Goal: Information Seeking & Learning: Learn about a topic

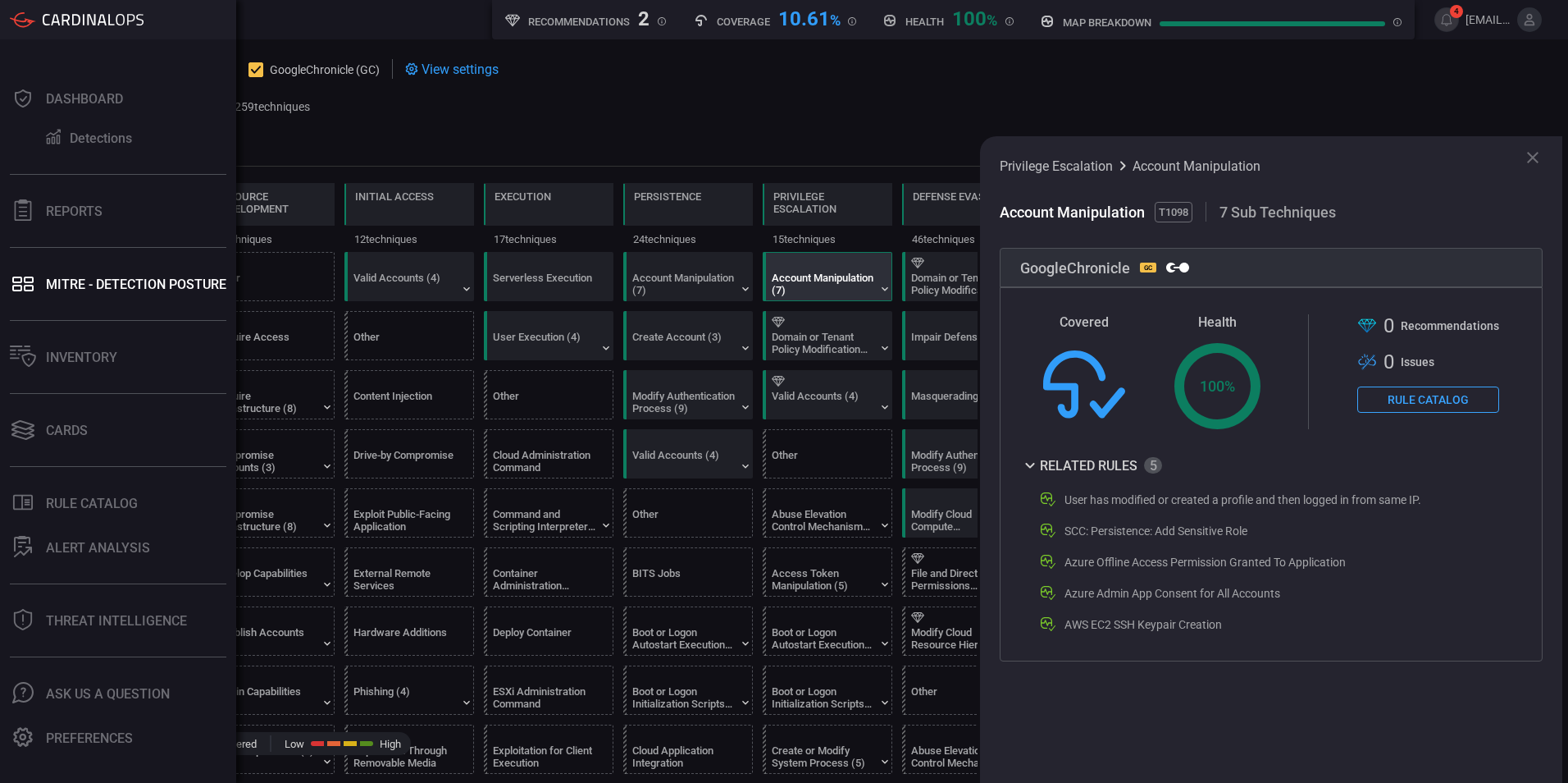
scroll to position [0, 215]
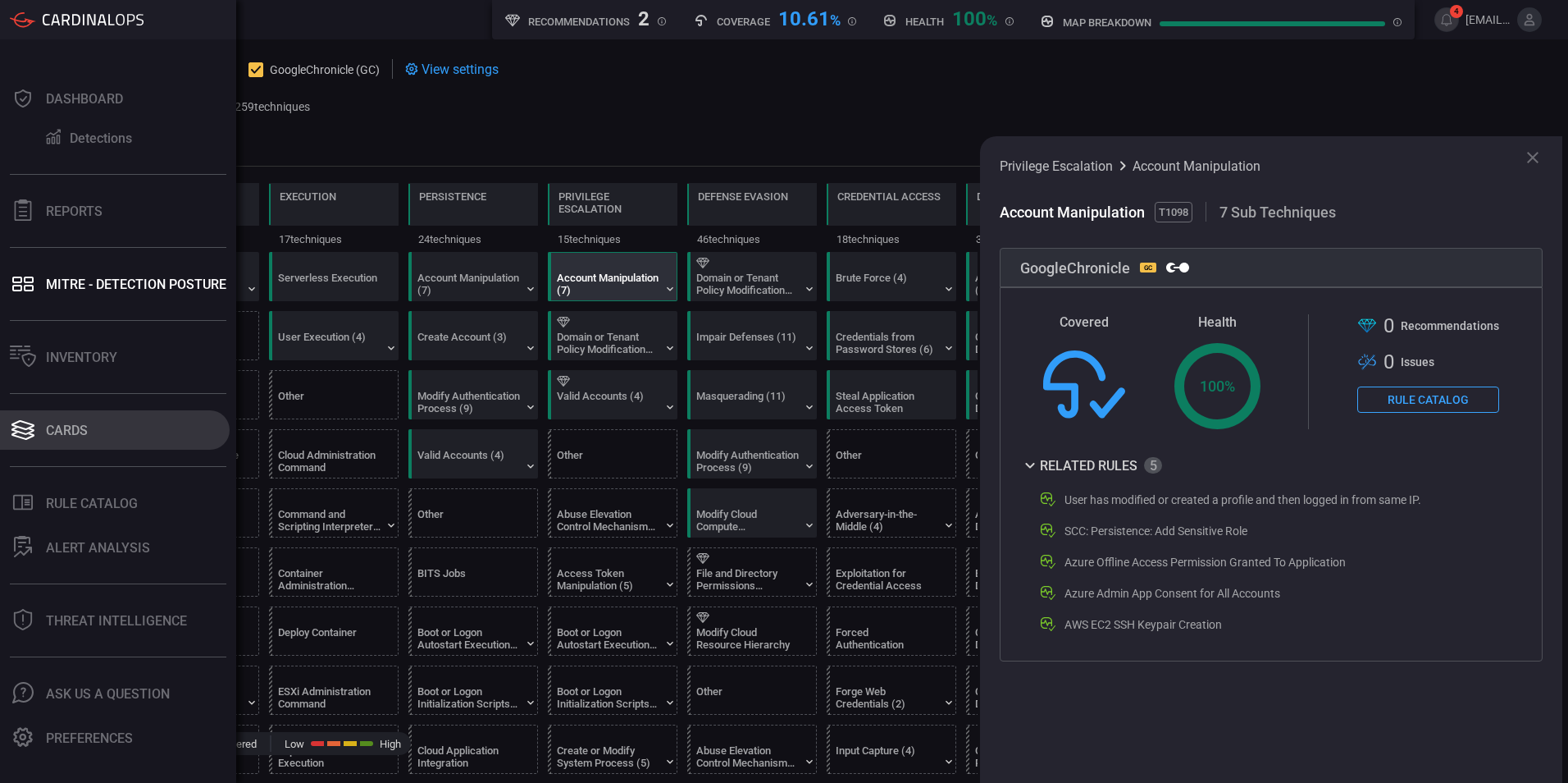
click at [81, 425] on font "Cards" at bounding box center [66, 430] width 42 height 15
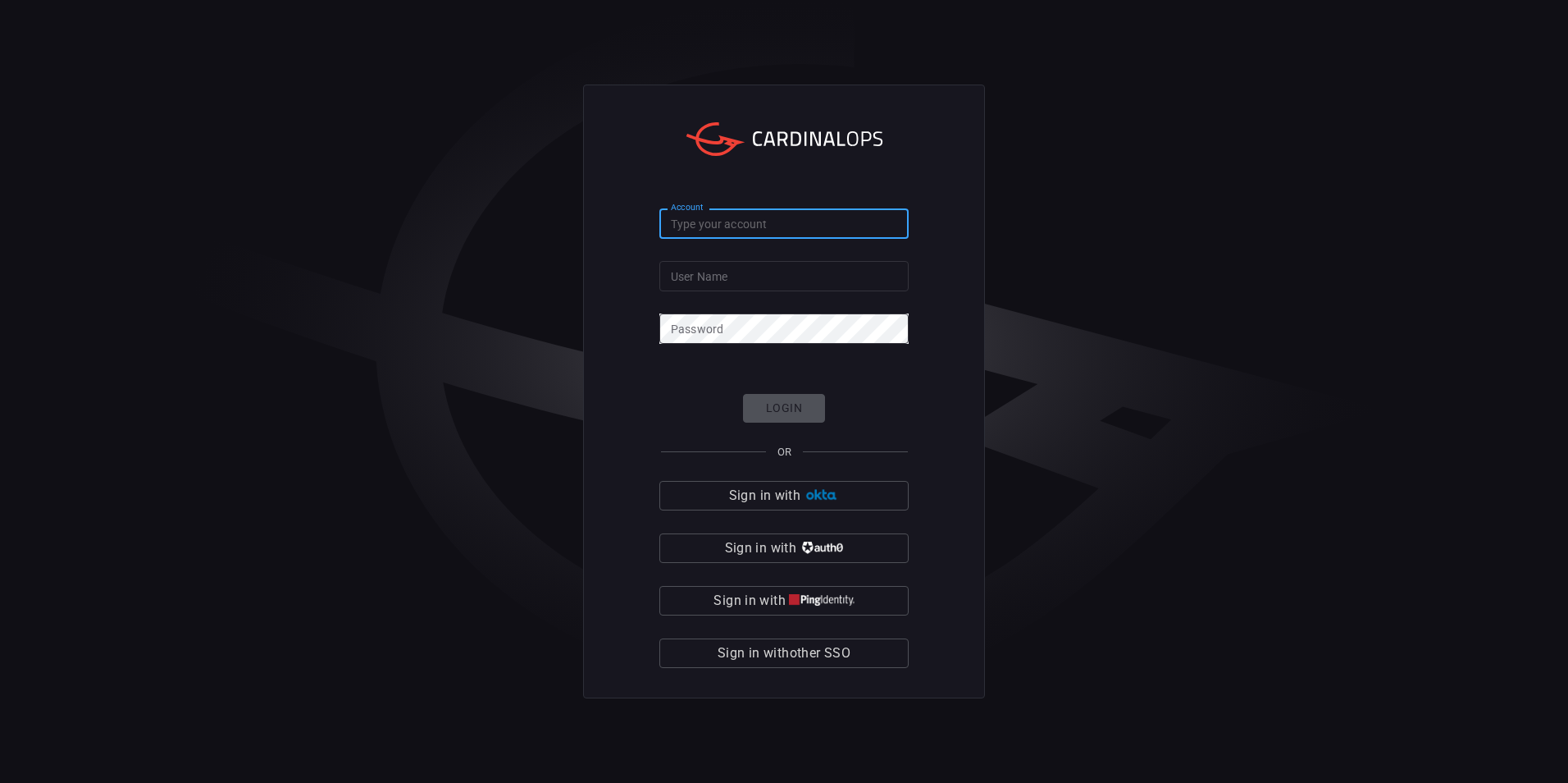
click at [679, 223] on input "Account" at bounding box center [784, 224] width 249 height 30
click at [729, 218] on input "Account" at bounding box center [784, 224] width 249 height 30
paste input "scsk-splunk01"
type input "scsk-splunk01"
click at [728, 282] on input "User Name" at bounding box center [784, 276] width 249 height 30
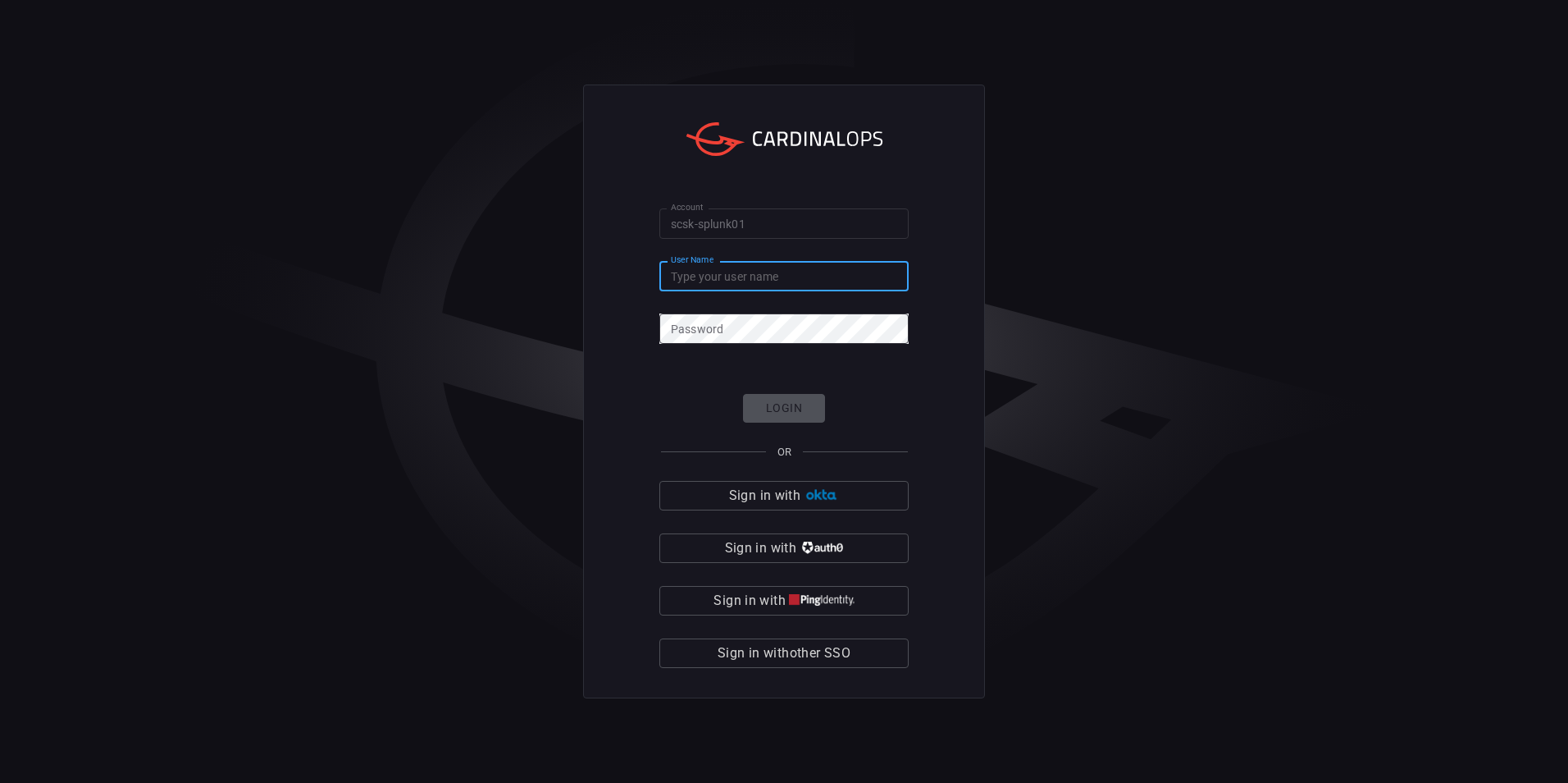
click at [706, 267] on input "User Name" at bounding box center [784, 276] width 249 height 30
paste input "[EMAIL_ADDRESS][DOMAIN_NAME]"
type input "[EMAIL_ADDRESS][DOMAIN_NAME]"
click at [784, 404] on button "Login" at bounding box center [784, 408] width 82 height 28
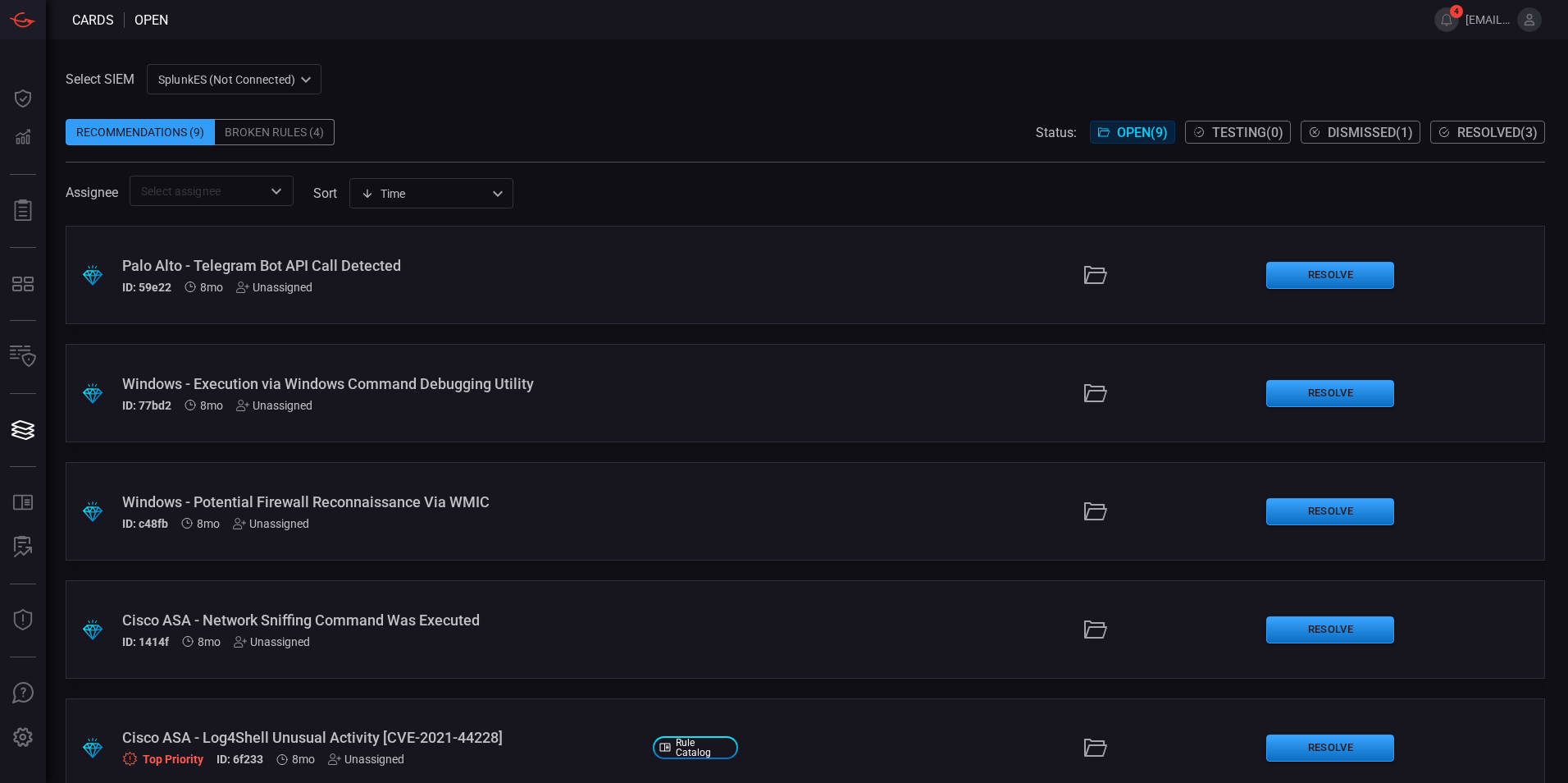
click at [267, 88] on div "SplunkES (Not Connected) 6db9f04e-5835-43fe-a495-9065afc2cef4 ​" at bounding box center [234, 80] width 174 height 30
click at [228, 137] on div "GoogleChronicle" at bounding box center [204, 141] width 85 height 17
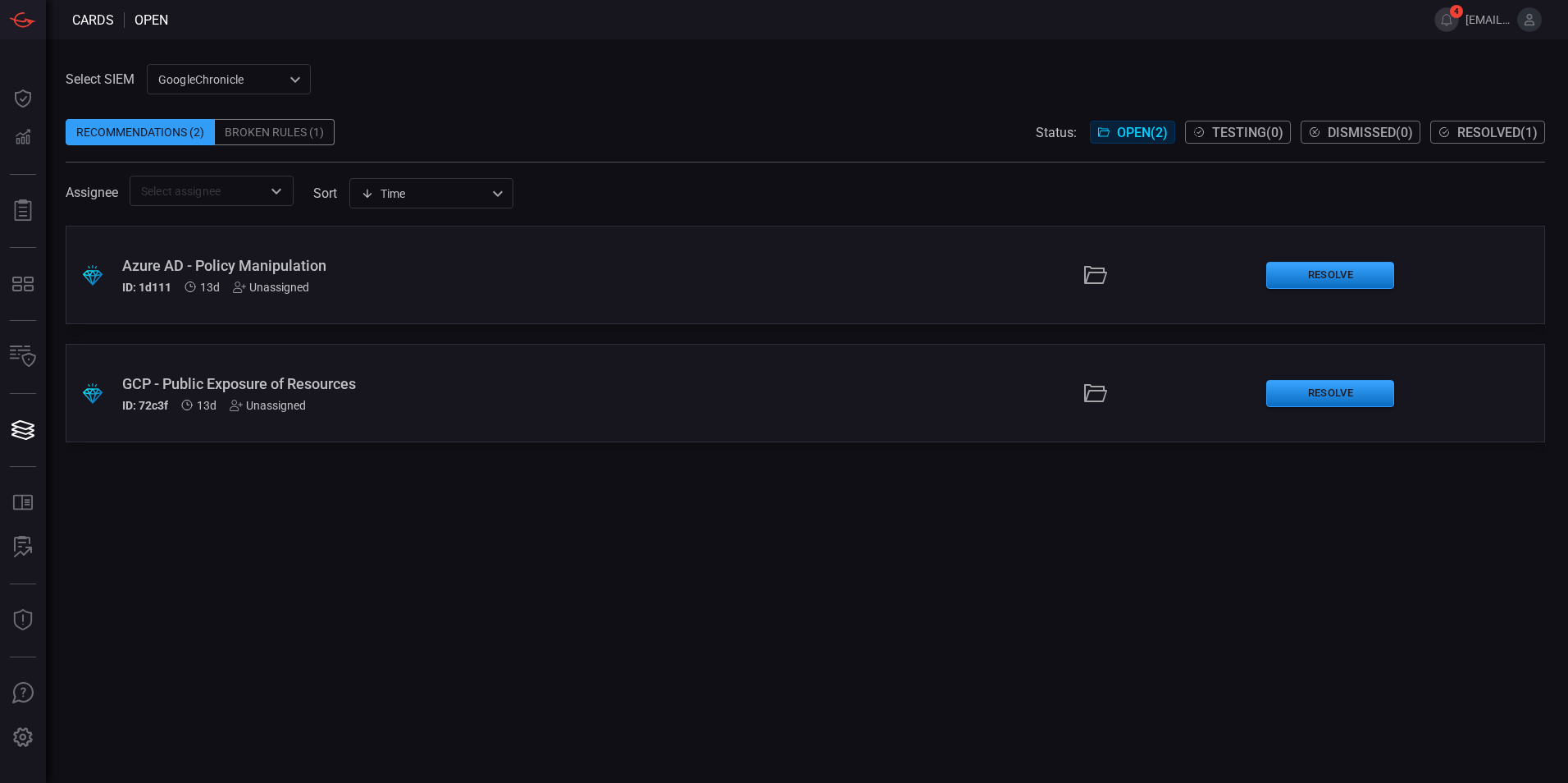
click at [1154, 291] on div ".suggested_cards_icon{fill:url(#suggested_cards_icon);} Azure AD - Policy Manip…" at bounding box center [804, 275] width 1479 height 99
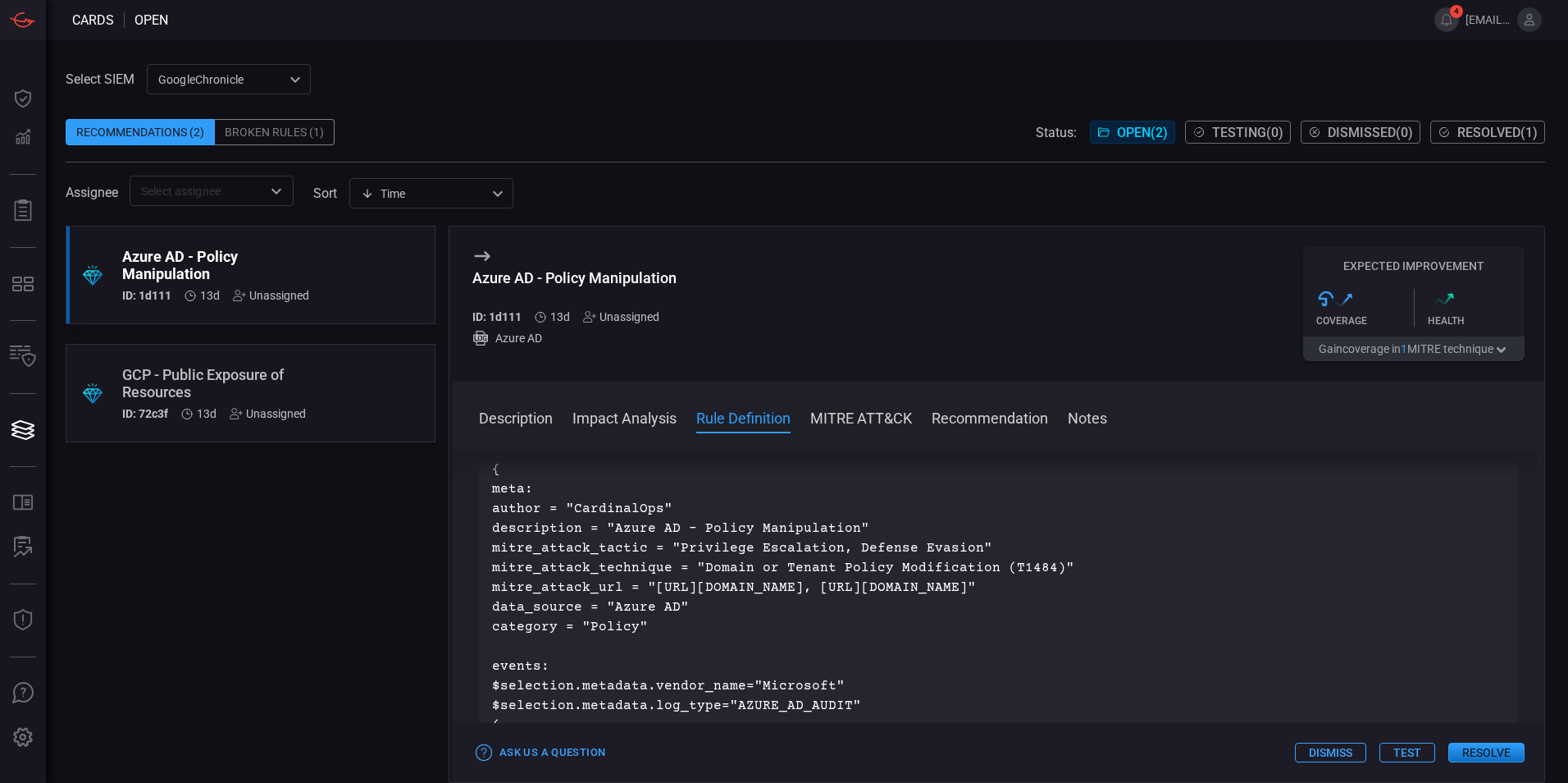
scroll to position [821, 0]
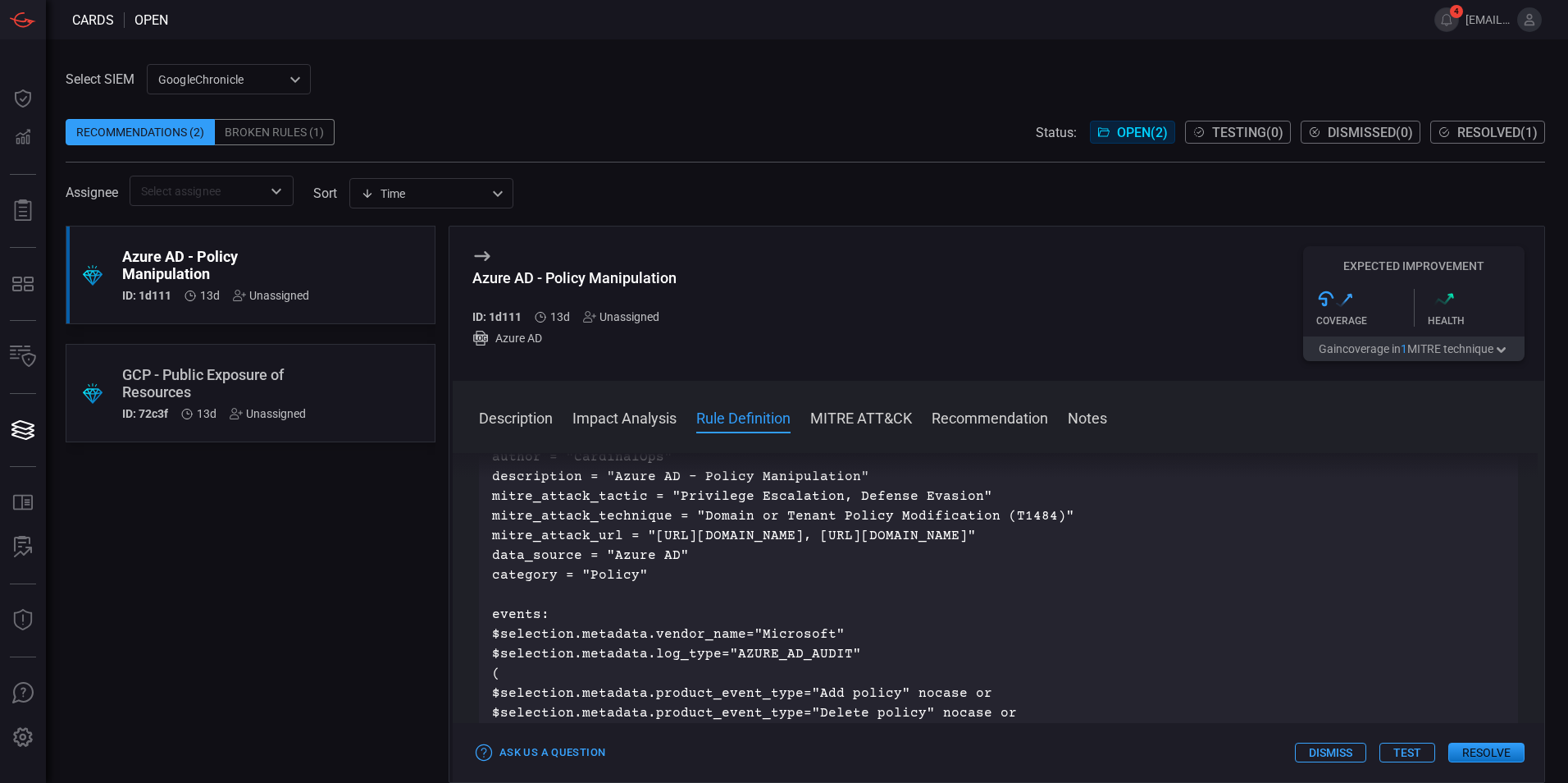
click at [802, 521] on p "{ meta: author = "CardinalOps" description = "Azure AD - Policy Manipulation" m…" at bounding box center [998, 644] width 1013 height 473
click at [759, 548] on p "{ meta: author = "CardinalOps" description = "Azure AD - Policy Manipulation" m…" at bounding box center [998, 644] width 1013 height 473
click at [326, 129] on div "Broken Rules (1)" at bounding box center [275, 132] width 119 height 27
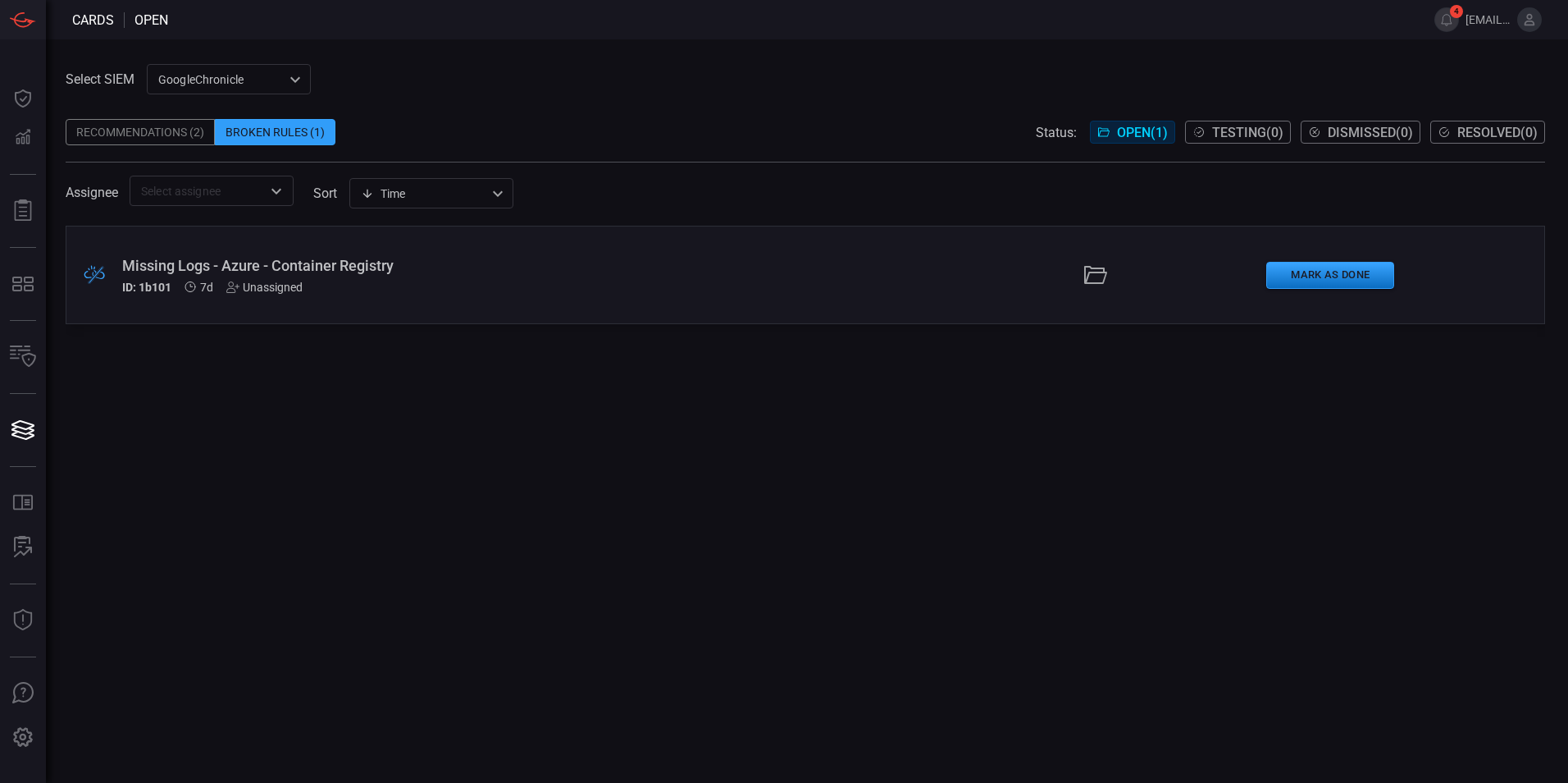
click at [329, 266] on div "Missing Logs - Azure - Container Registry" at bounding box center [381, 265] width 517 height 17
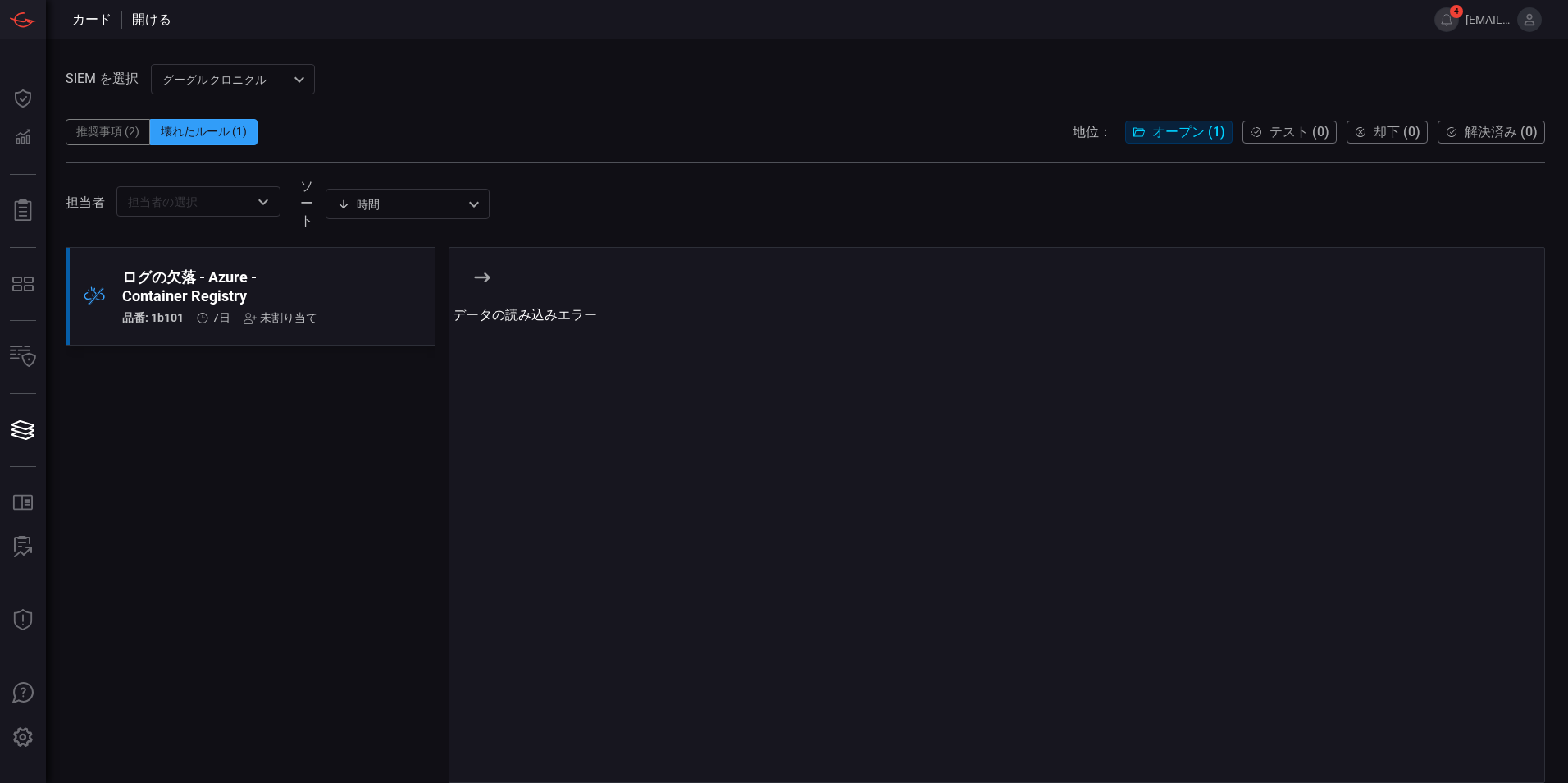
click at [484, 287] on icon at bounding box center [482, 277] width 20 height 20
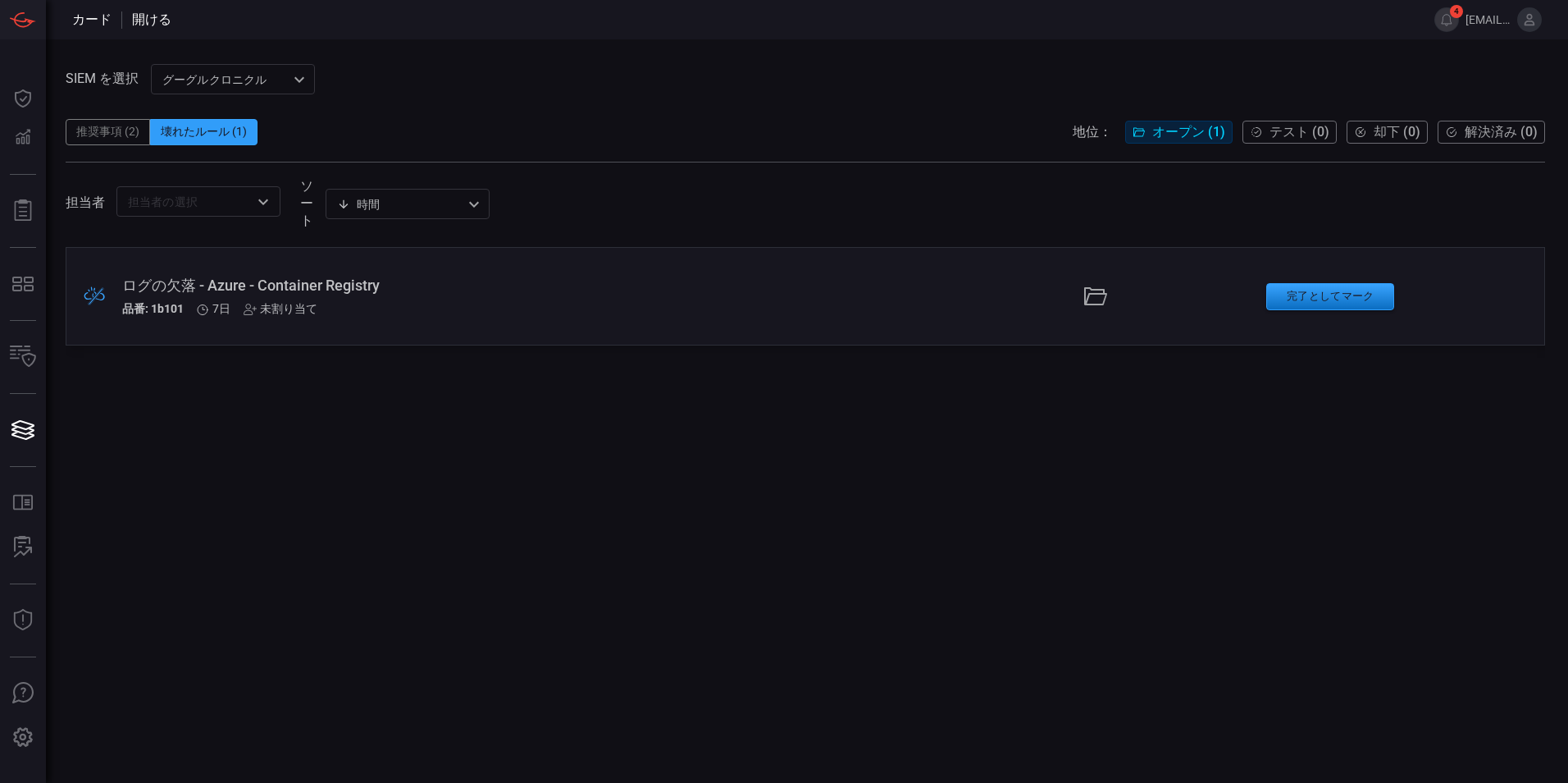
click at [1098, 302] on icon at bounding box center [1095, 297] width 27 height 27
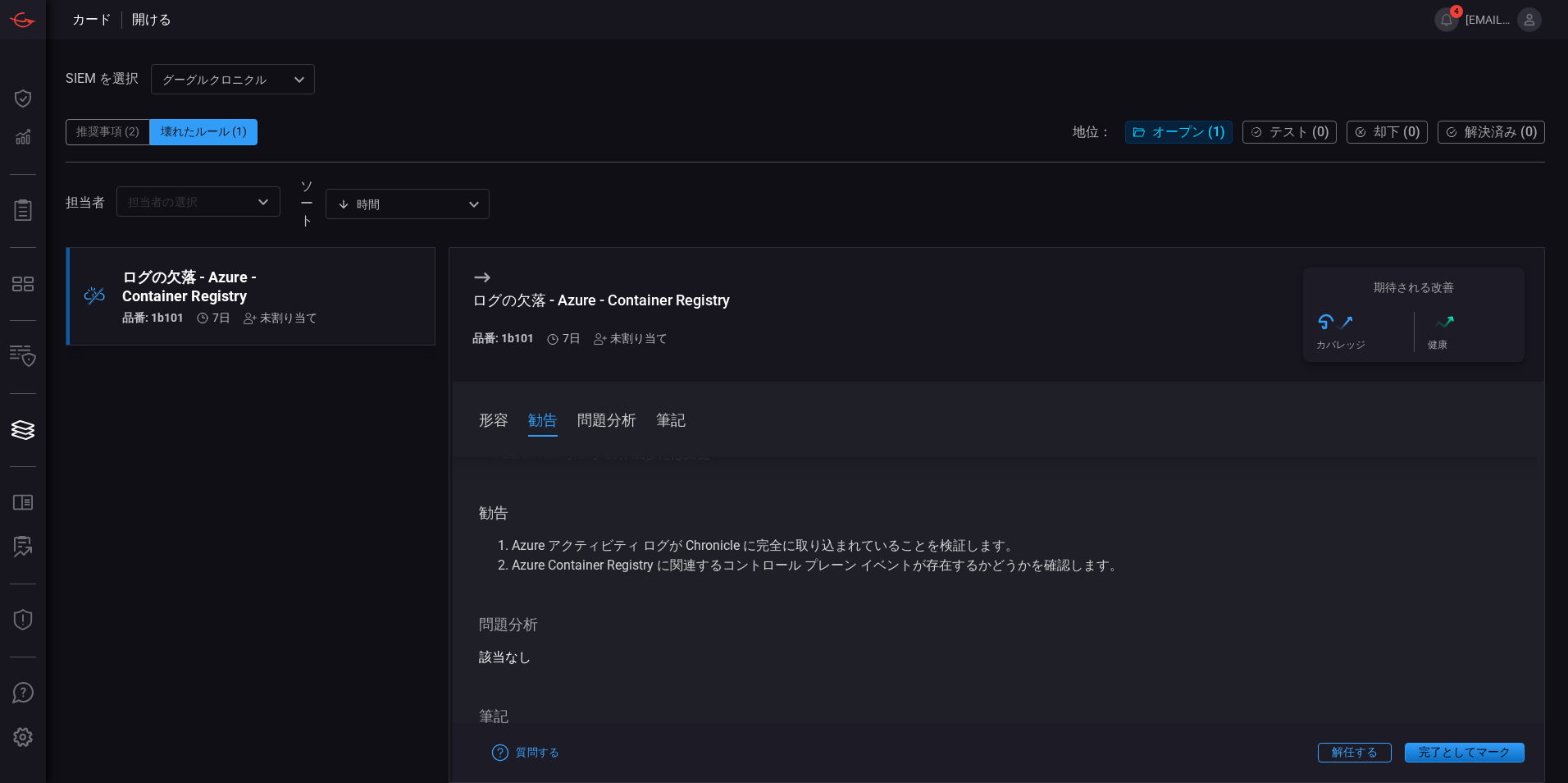
scroll to position [246, 0]
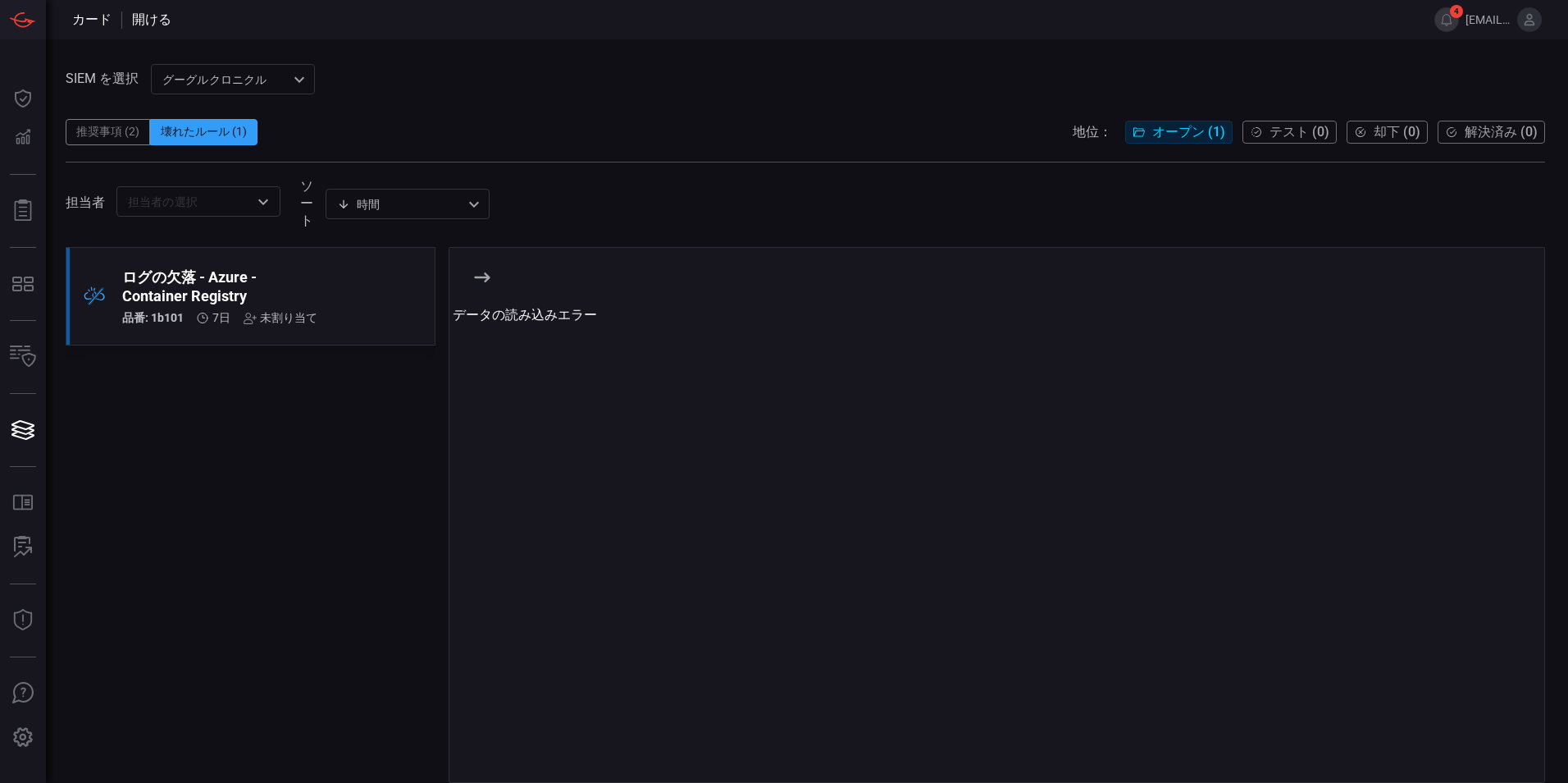
click at [476, 286] on icon at bounding box center [482, 277] width 20 height 20
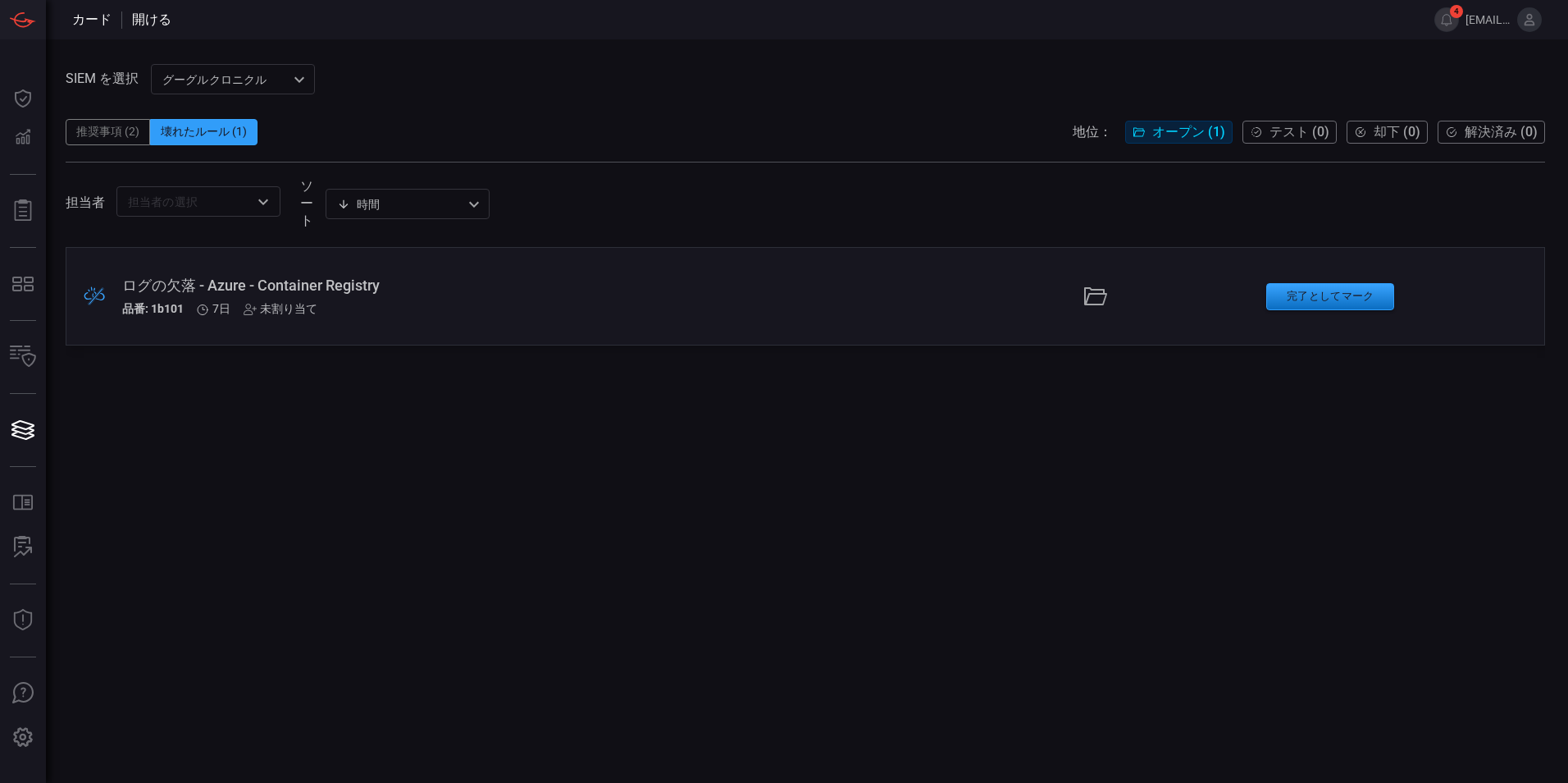
click at [1112, 304] on div at bounding box center [1095, 297] width 315 height 27
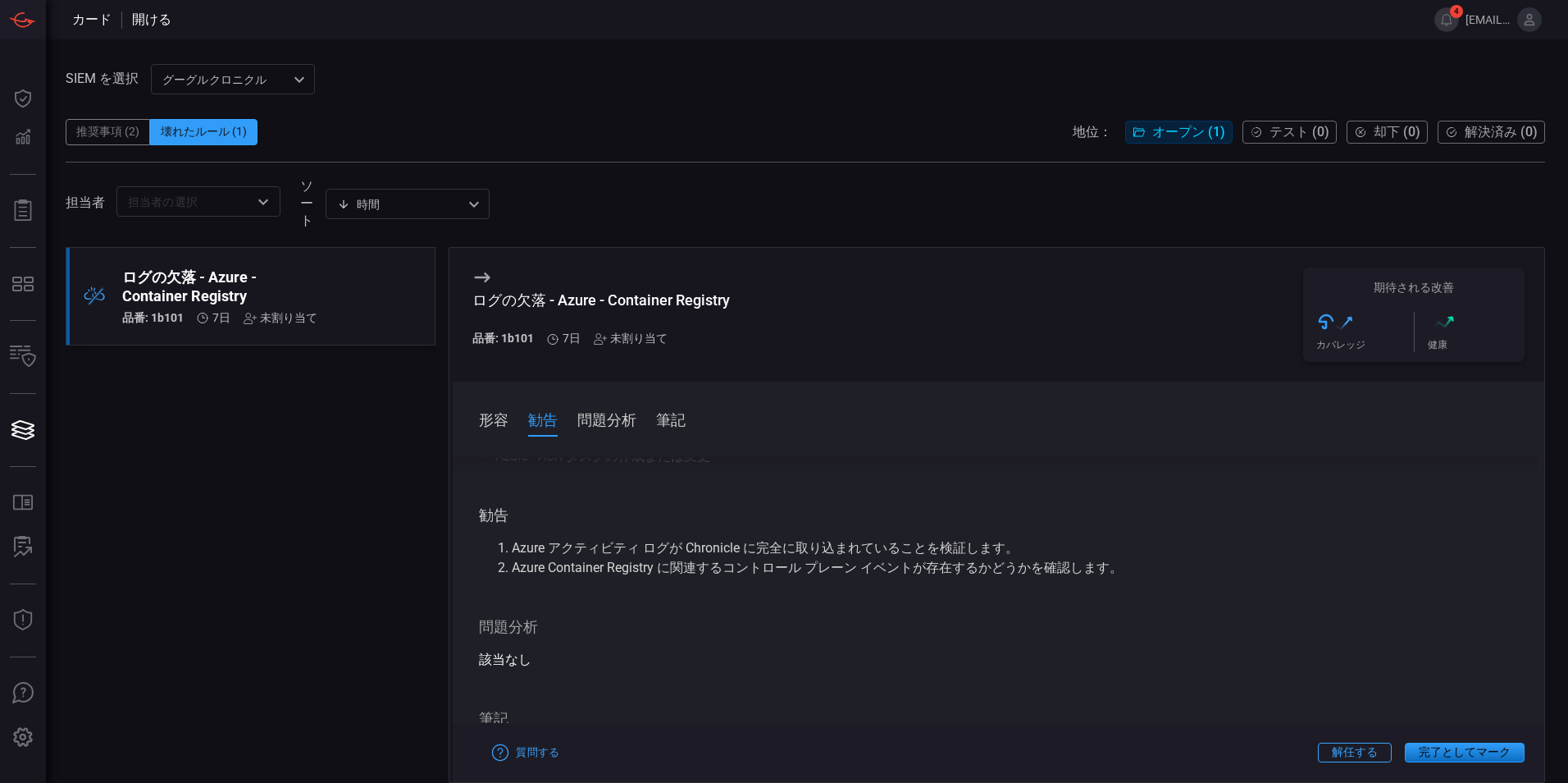
scroll to position [259, 0]
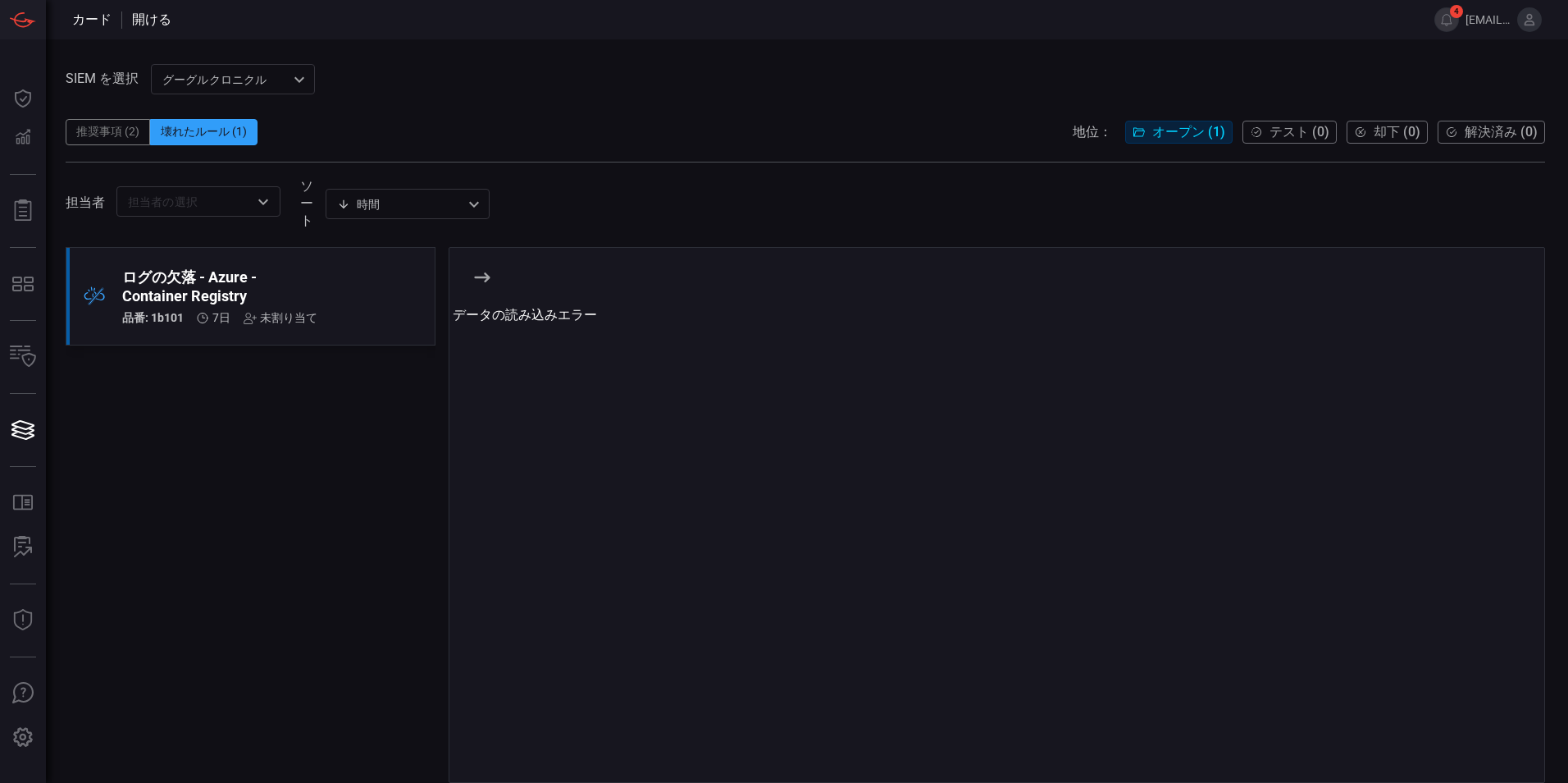
click at [483, 287] on icon at bounding box center [482, 277] width 20 height 20
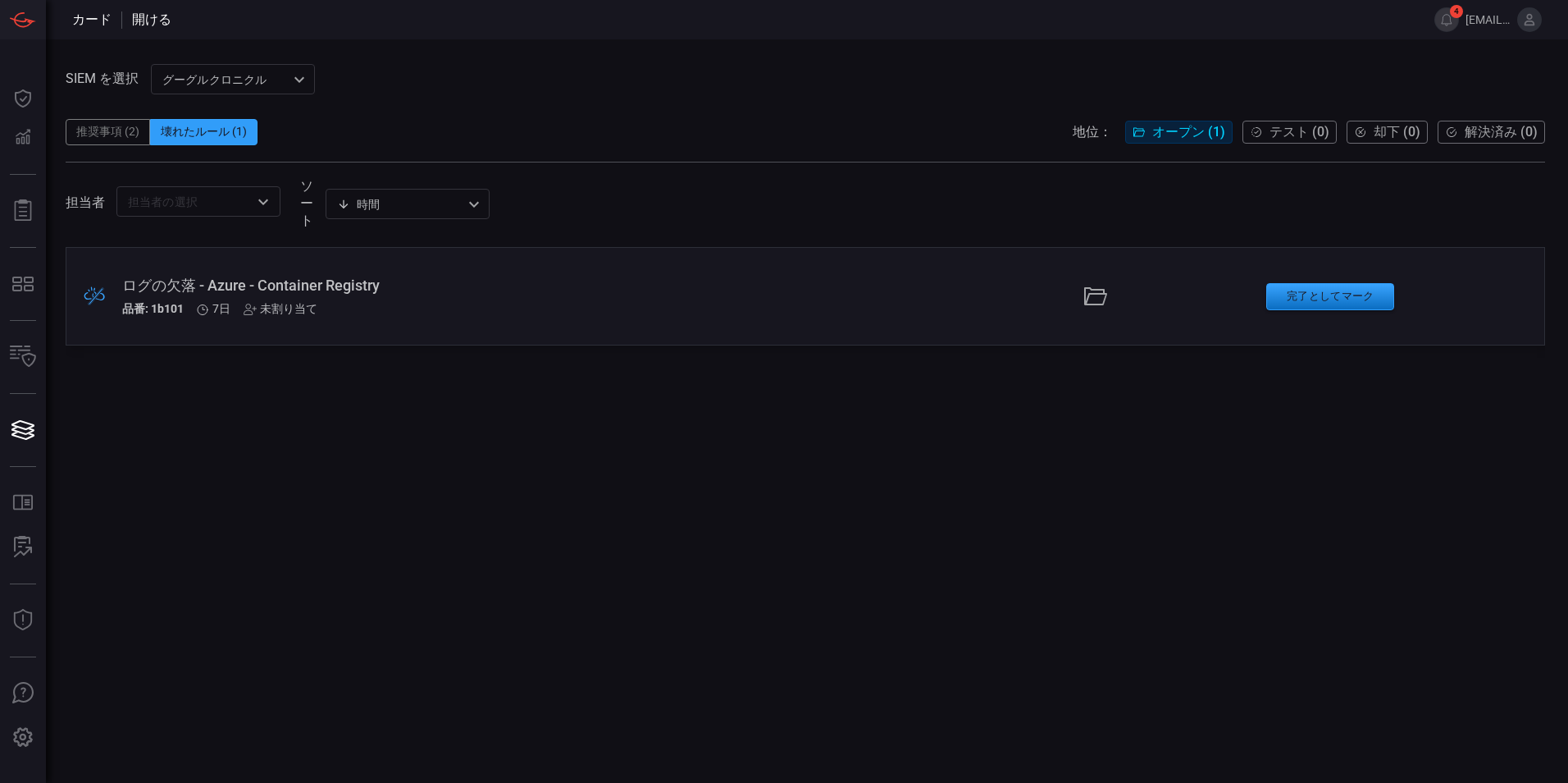
click at [1085, 302] on icon at bounding box center [1095, 296] width 23 height 18
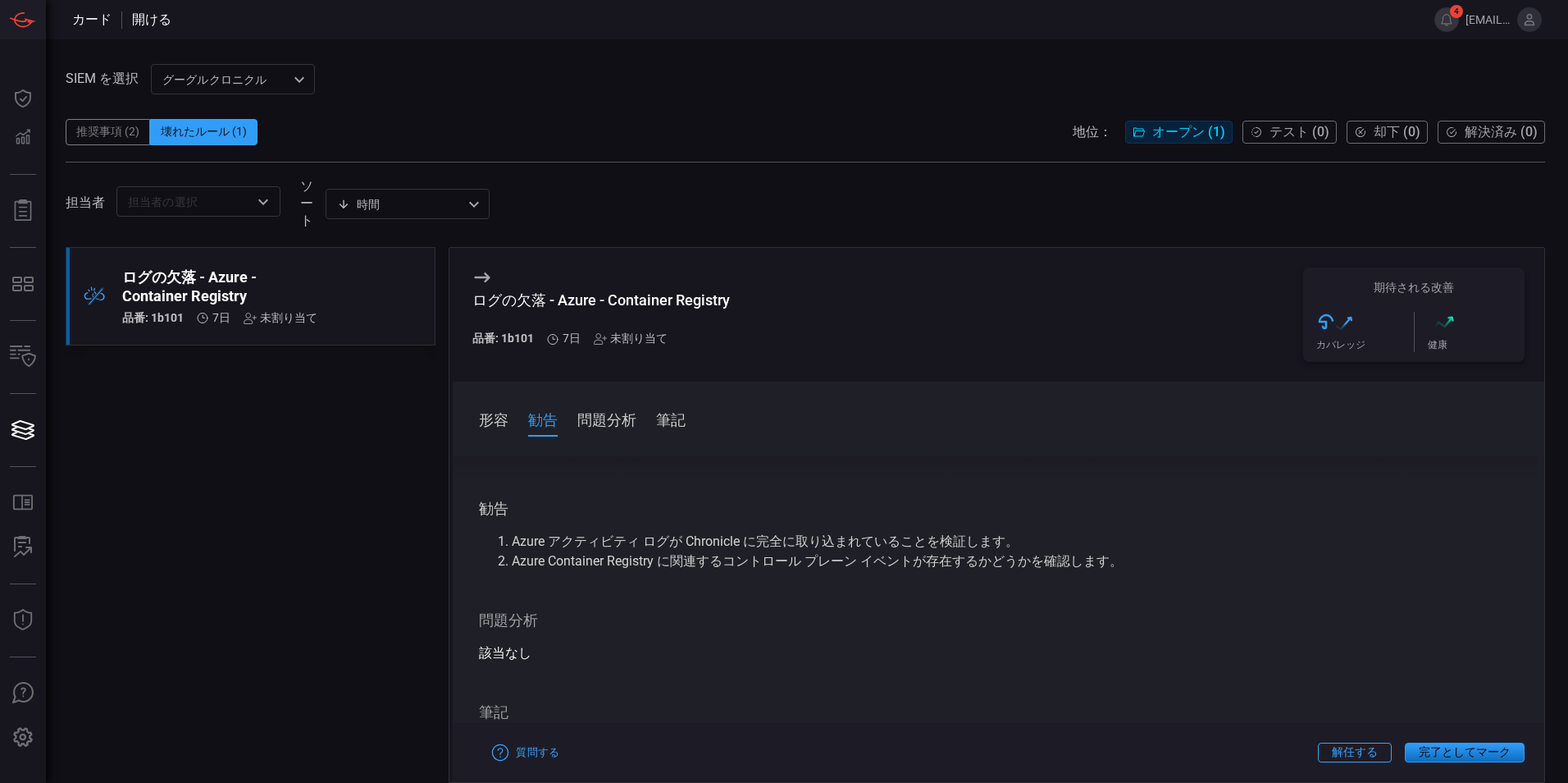
scroll to position [309, 0]
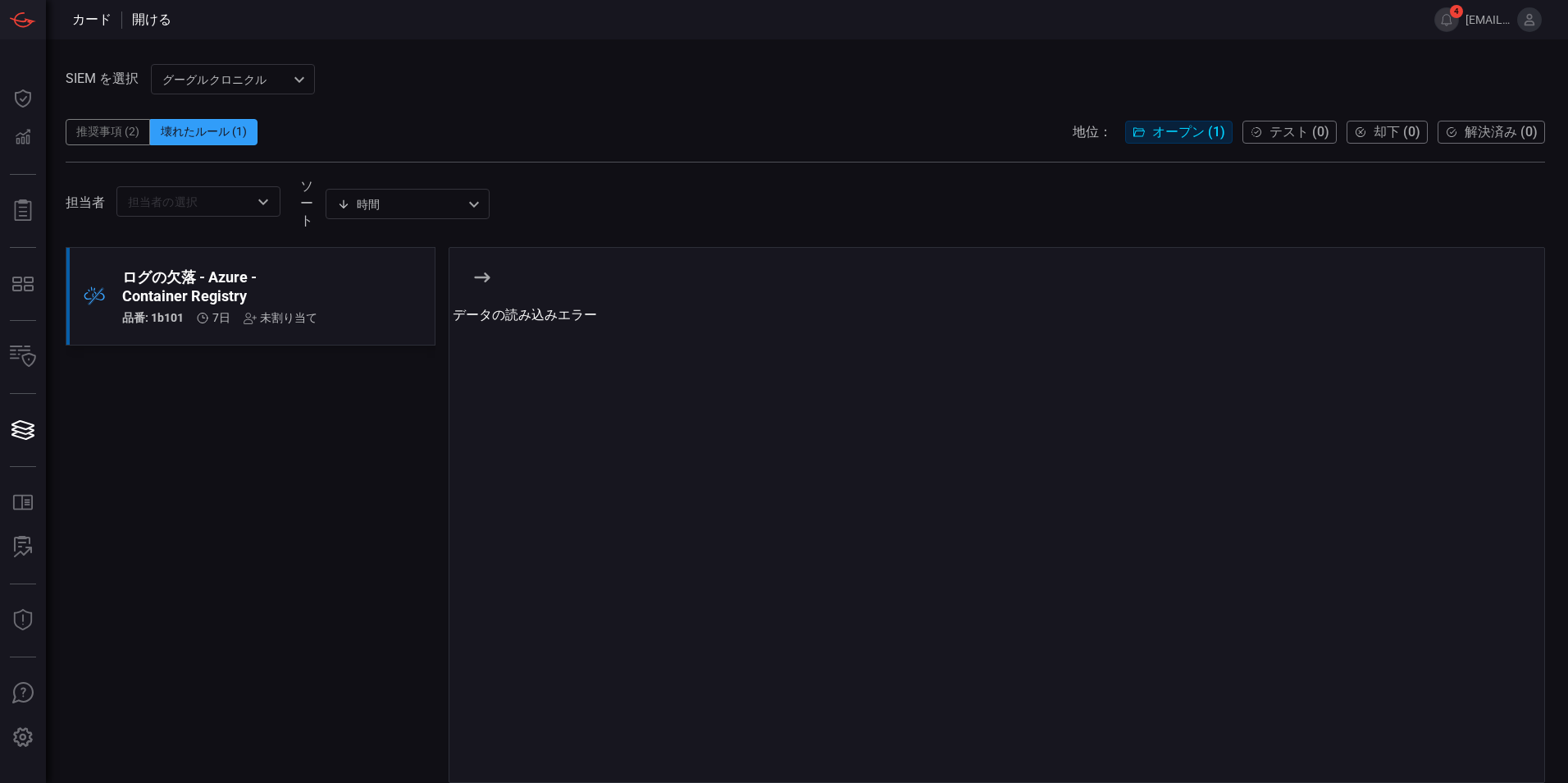
click at [472, 284] on div at bounding box center [999, 277] width 1091 height 59
click at [494, 282] on div at bounding box center [999, 277] width 1091 height 59
click at [483, 282] on icon at bounding box center [481, 277] width 15 height 9
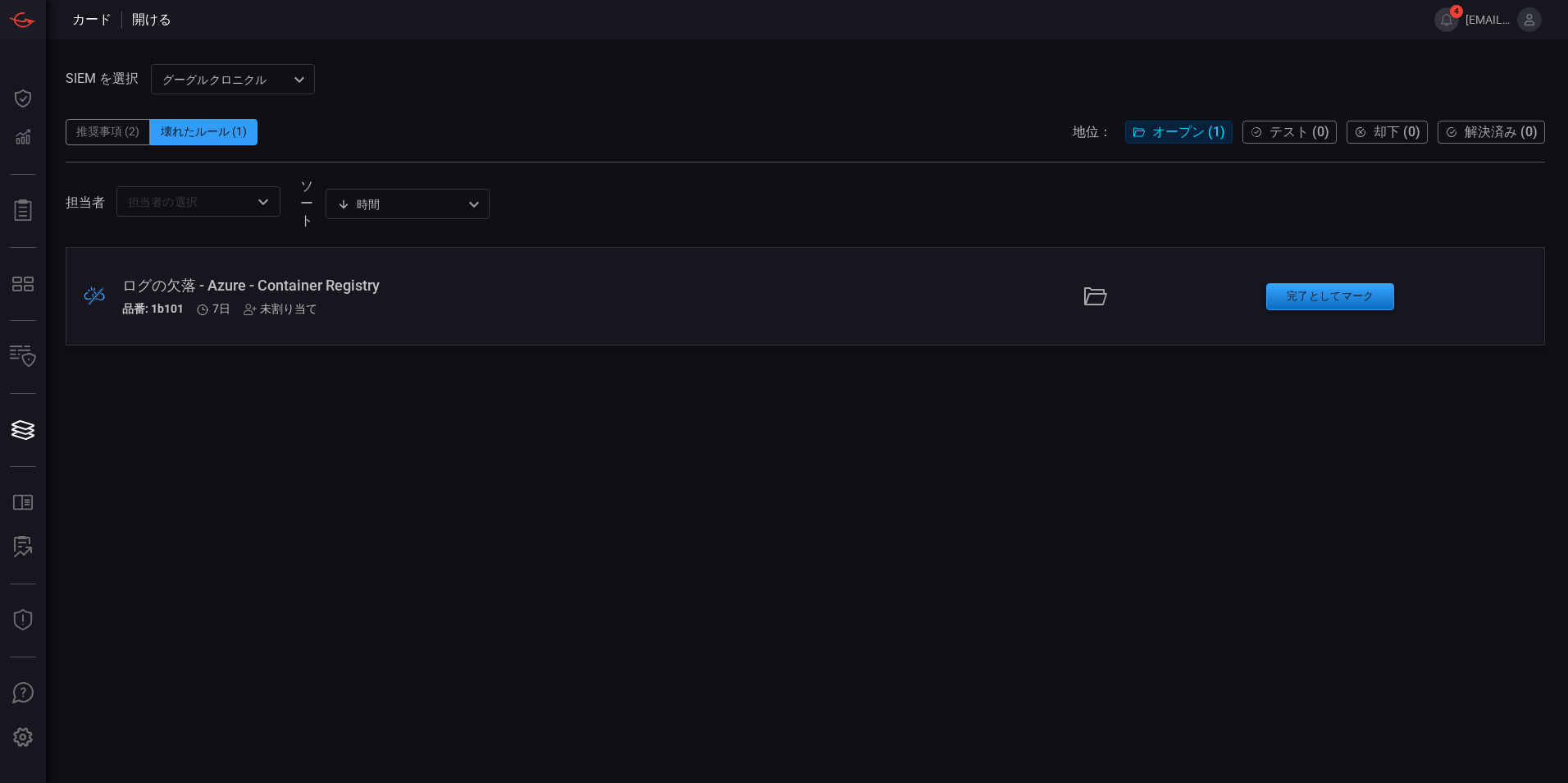
click at [1101, 297] on icon at bounding box center [1095, 296] width 23 height 18
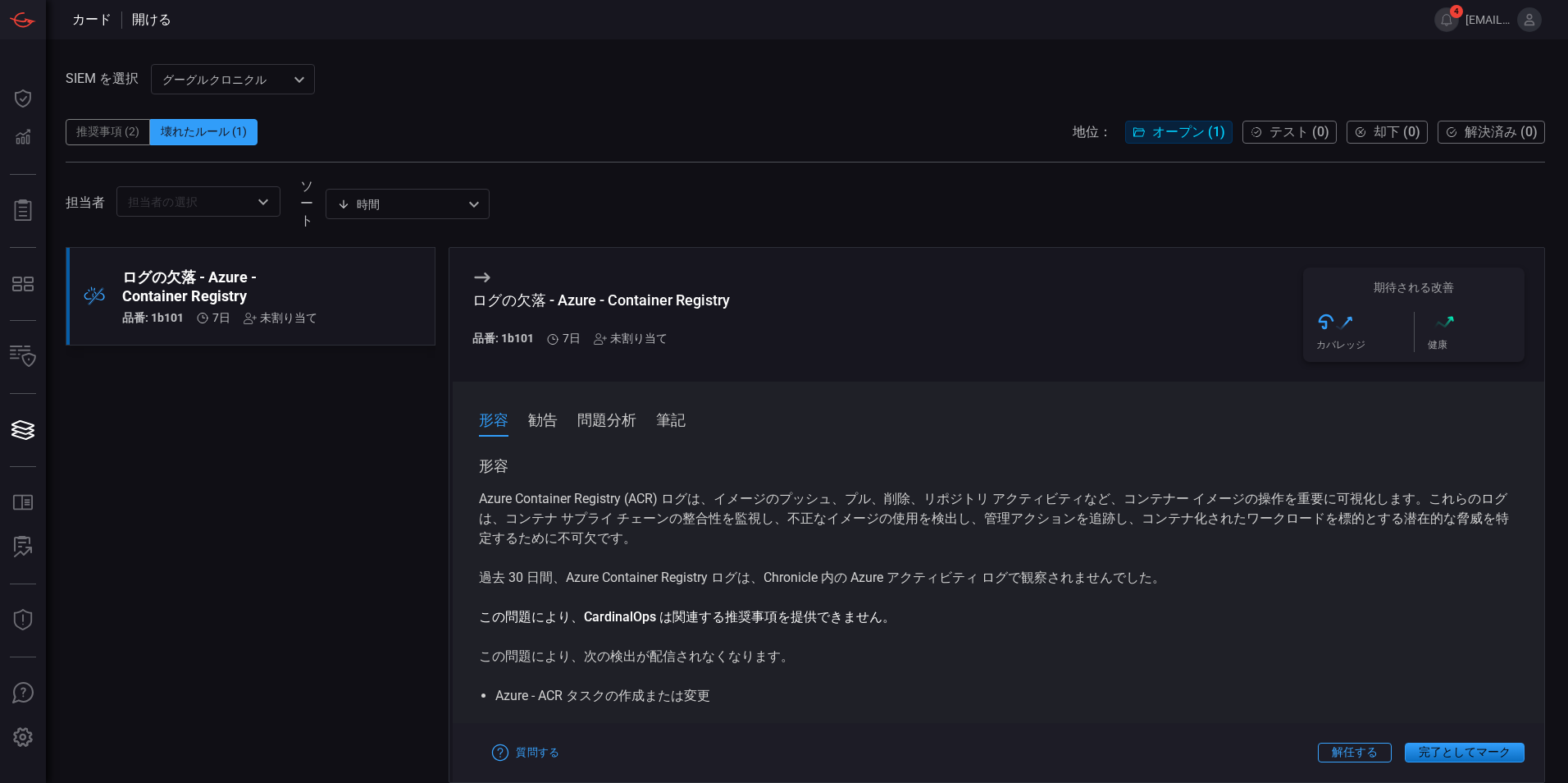
click at [552, 430] on button "勧告" at bounding box center [542, 418] width 29 height 22
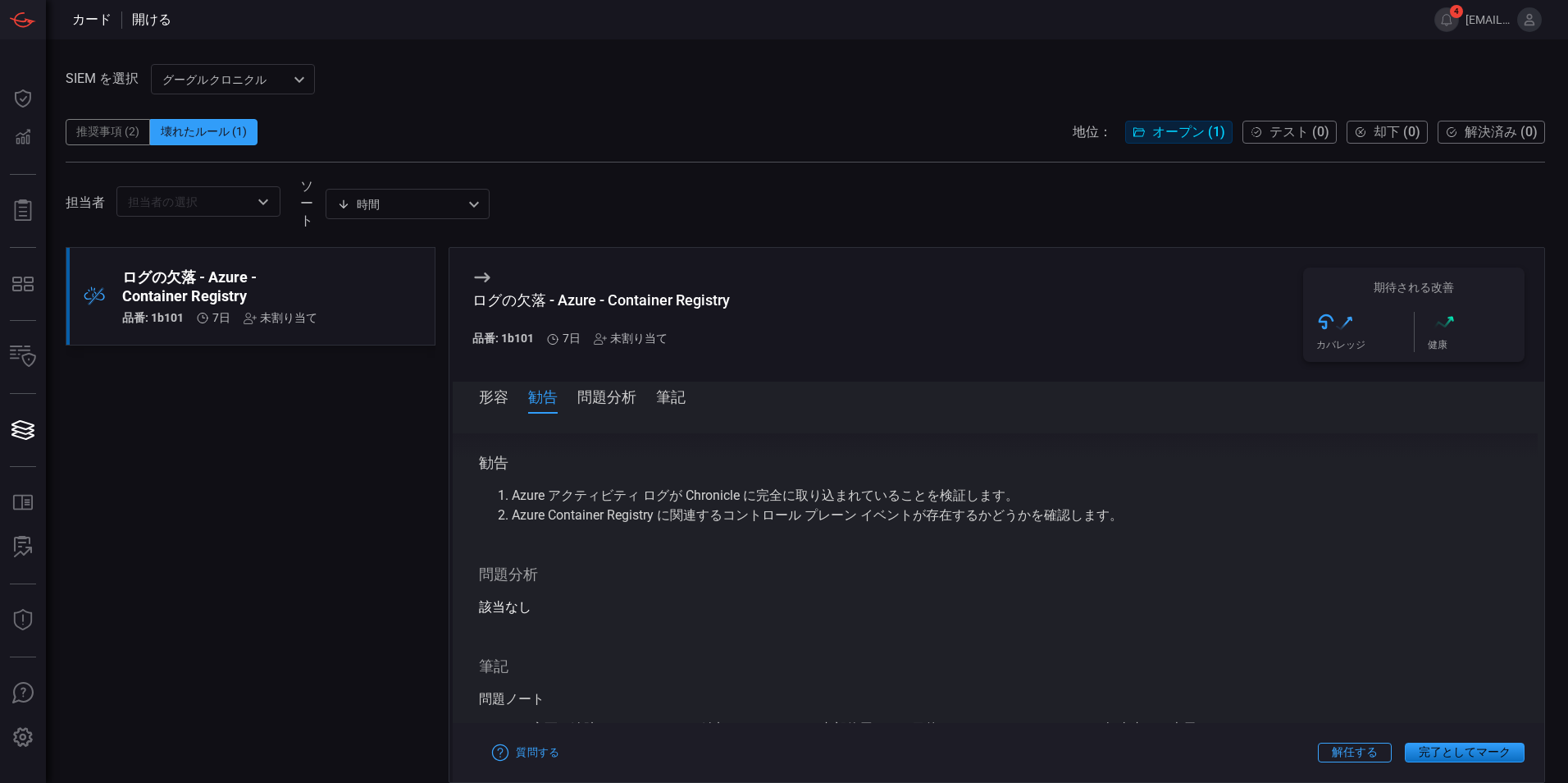
scroll to position [272, 0]
click at [594, 407] on button "問題分析" at bounding box center [606, 395] width 59 height 22
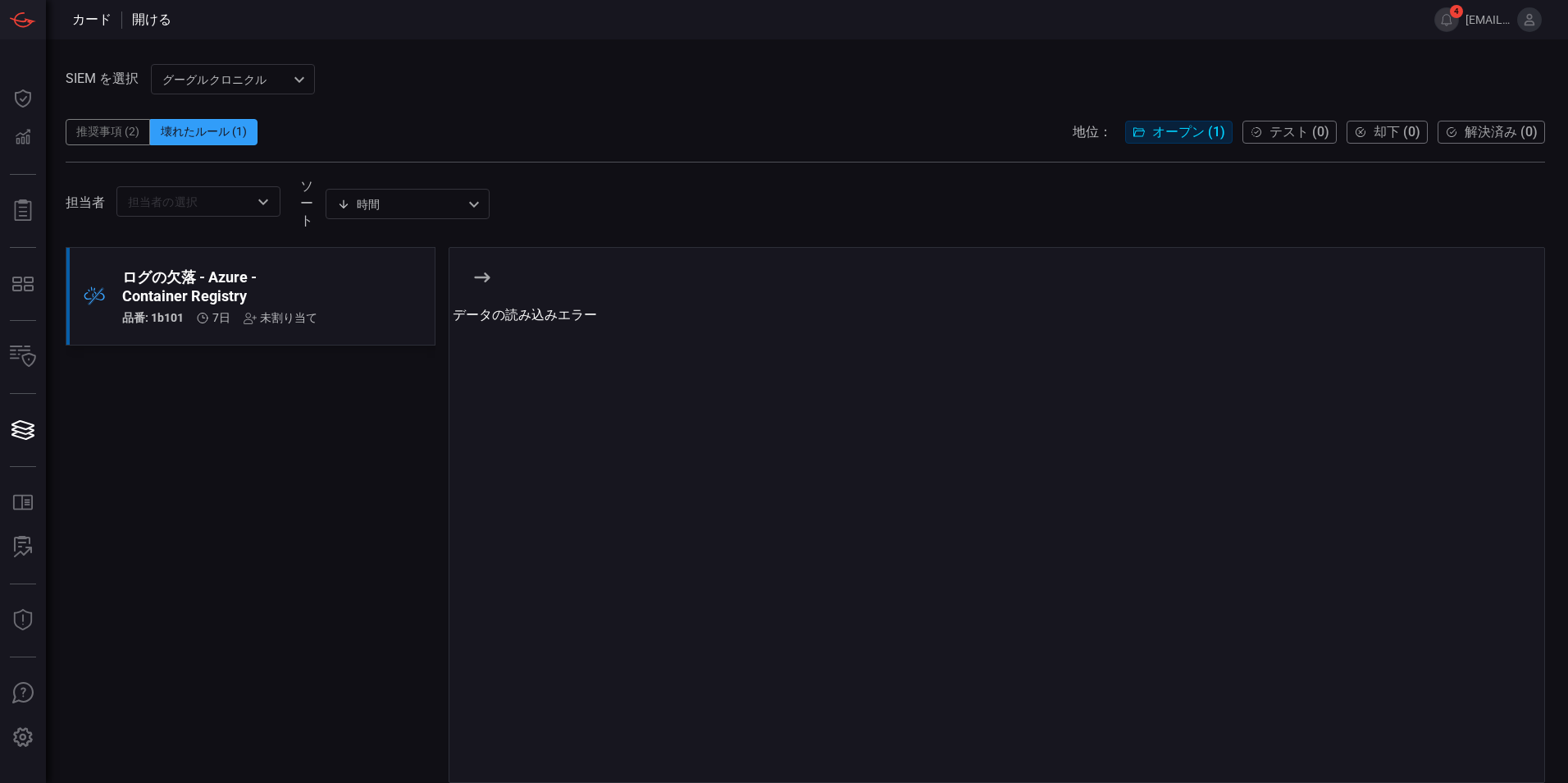
click at [478, 282] on icon at bounding box center [481, 277] width 15 height 9
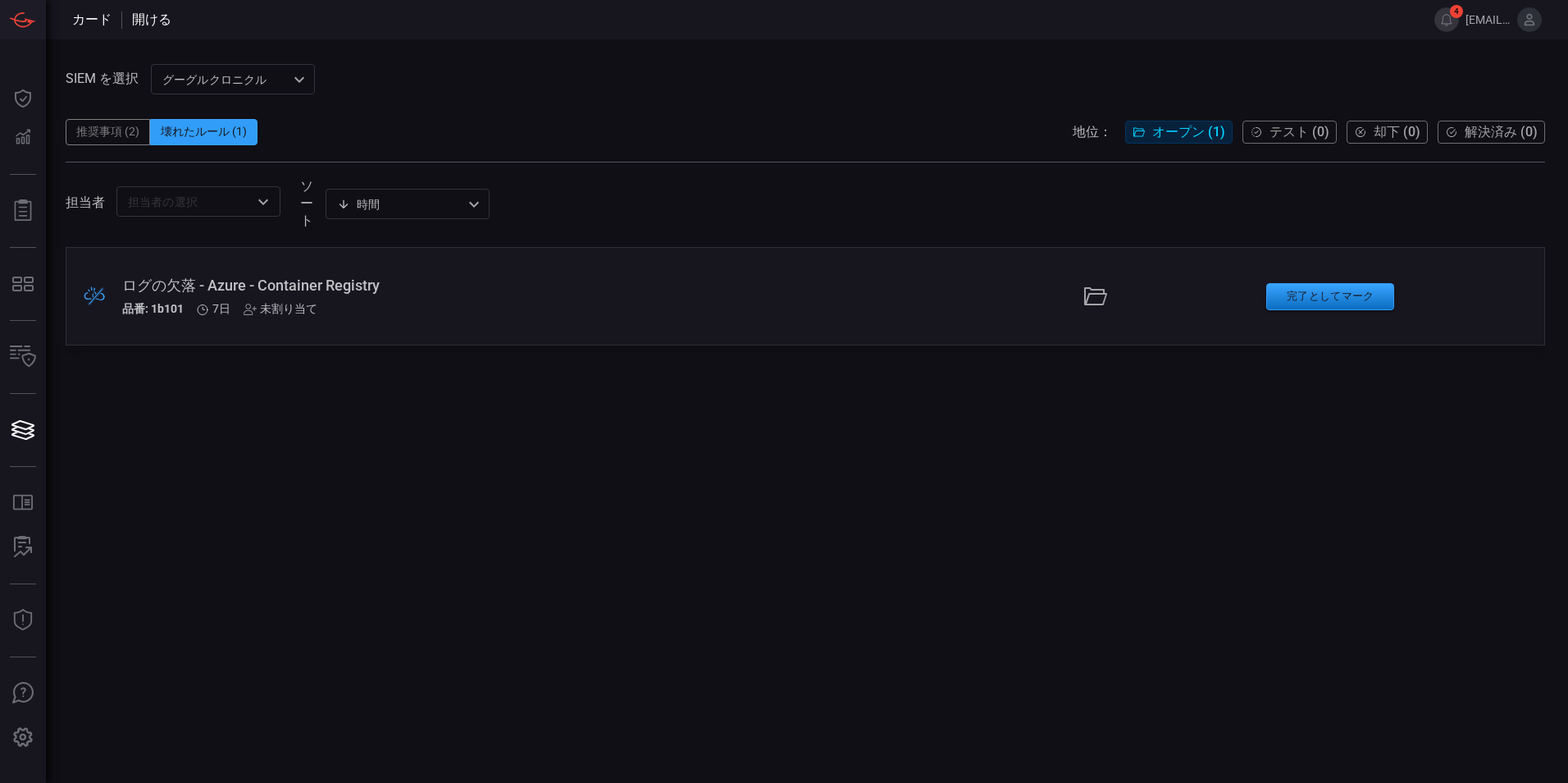
click at [1101, 290] on div ".broken_cards_icon_0{fill:#39A4FF;} .broken_cards_icon_1{fill:none;stroke:#1918…" at bounding box center [804, 297] width 1479 height 99
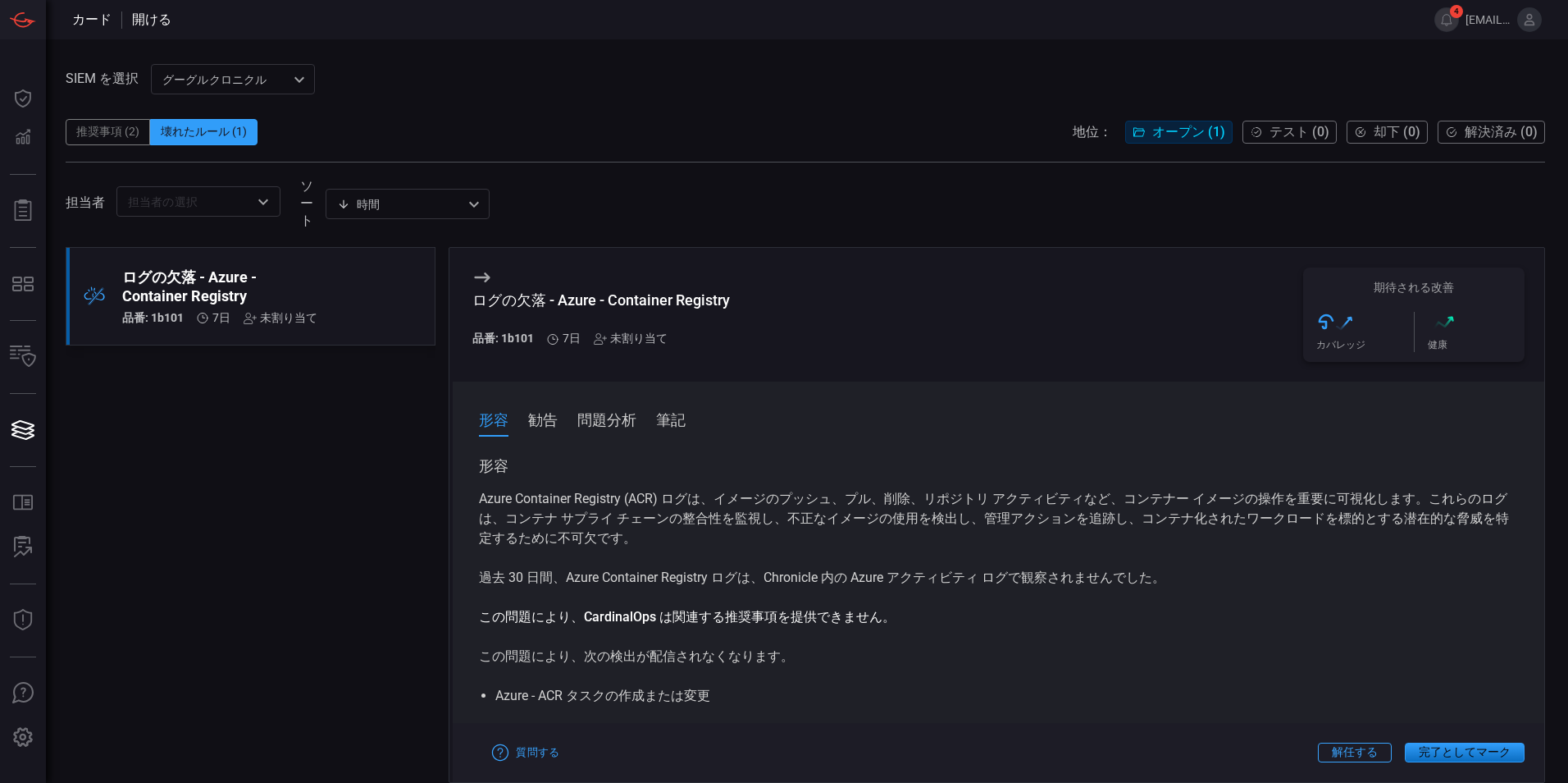
click at [538, 425] on button "勧告" at bounding box center [542, 418] width 29 height 22
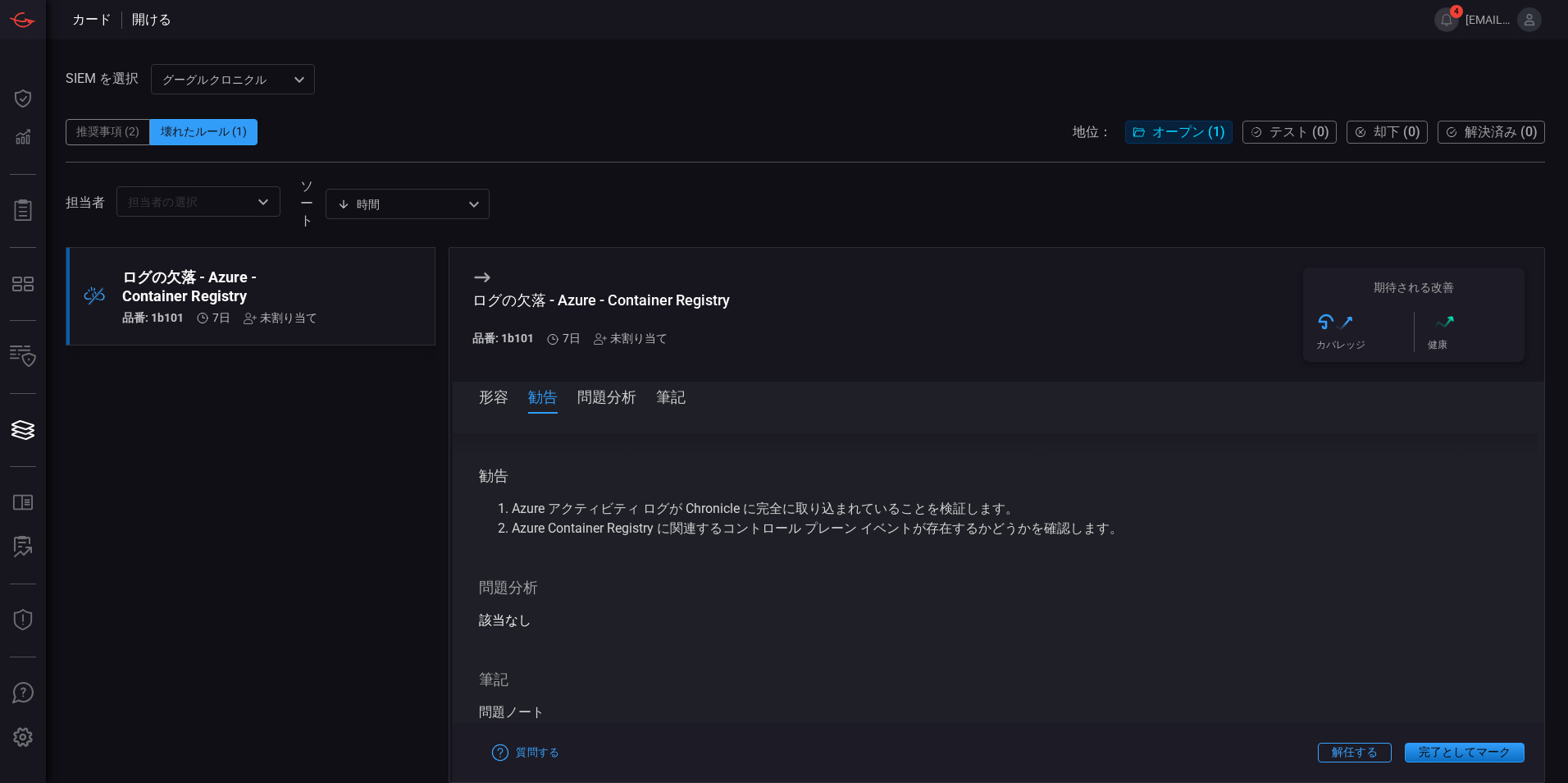
scroll to position [272, 0]
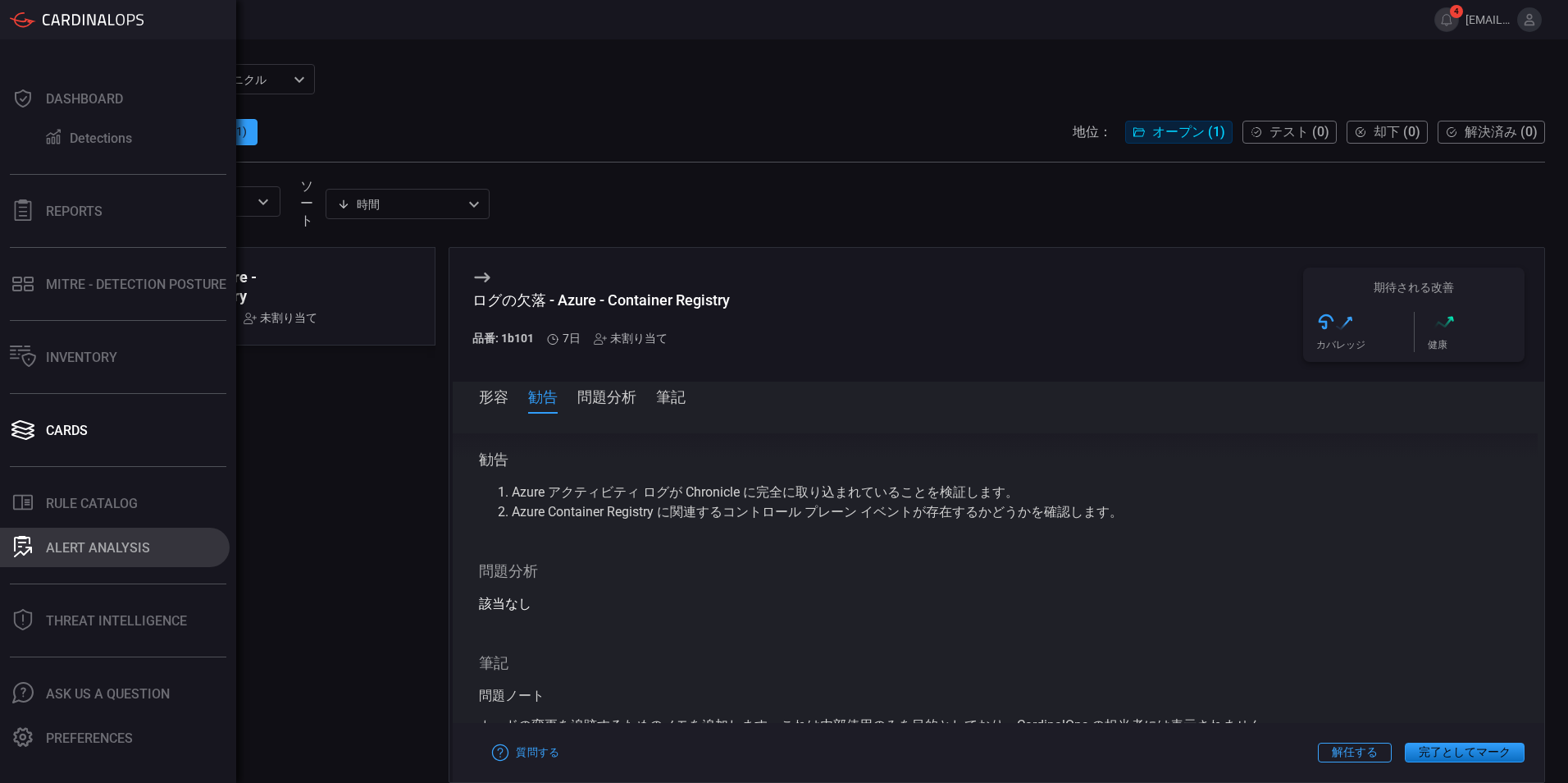
click at [27, 546] on icon at bounding box center [23, 546] width 18 height 22
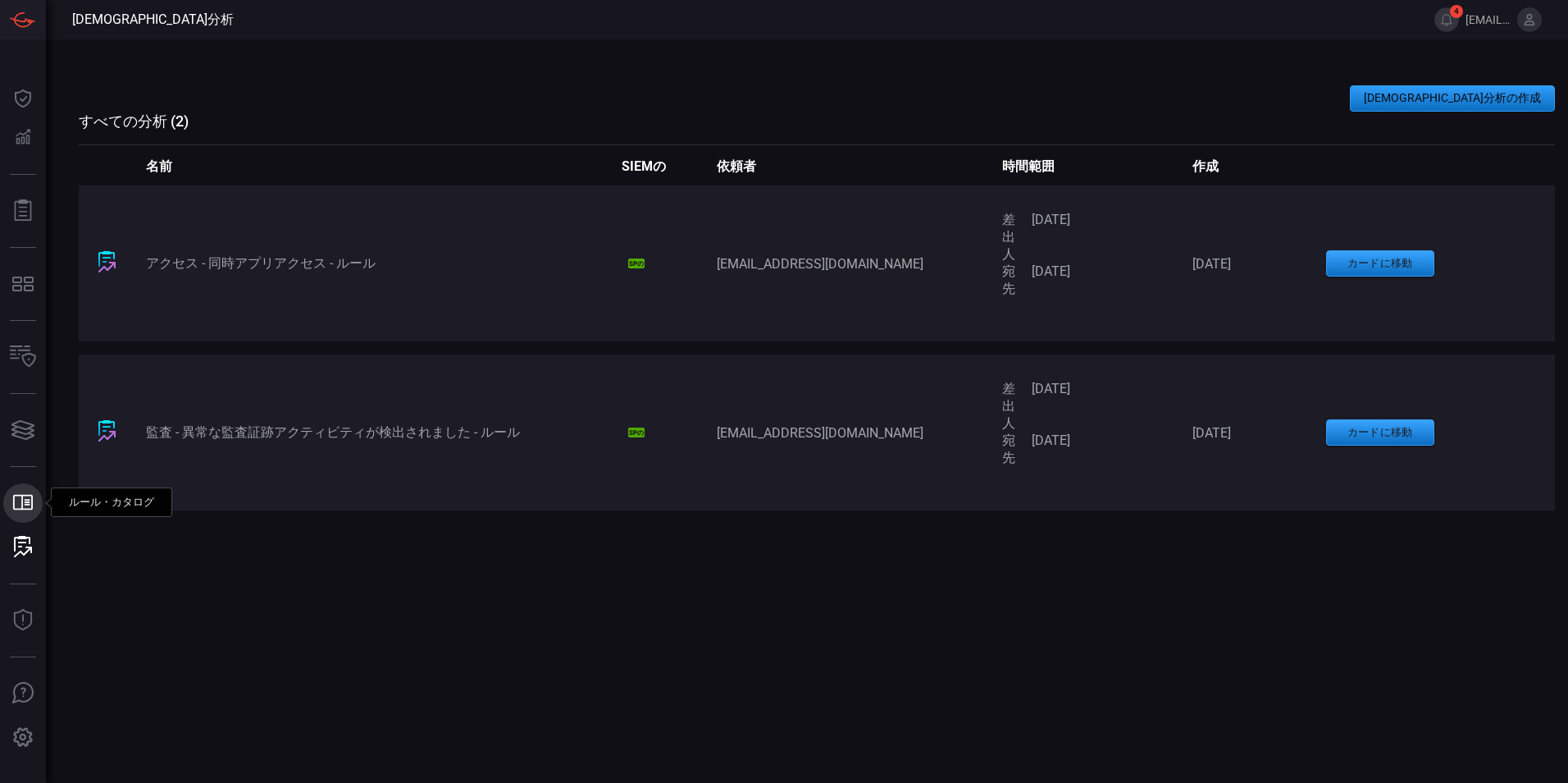
click at [19, 510] on icon ".st0_rule_catalog_icon{fill: currentColor;}" at bounding box center [23, 501] width 22 height 22
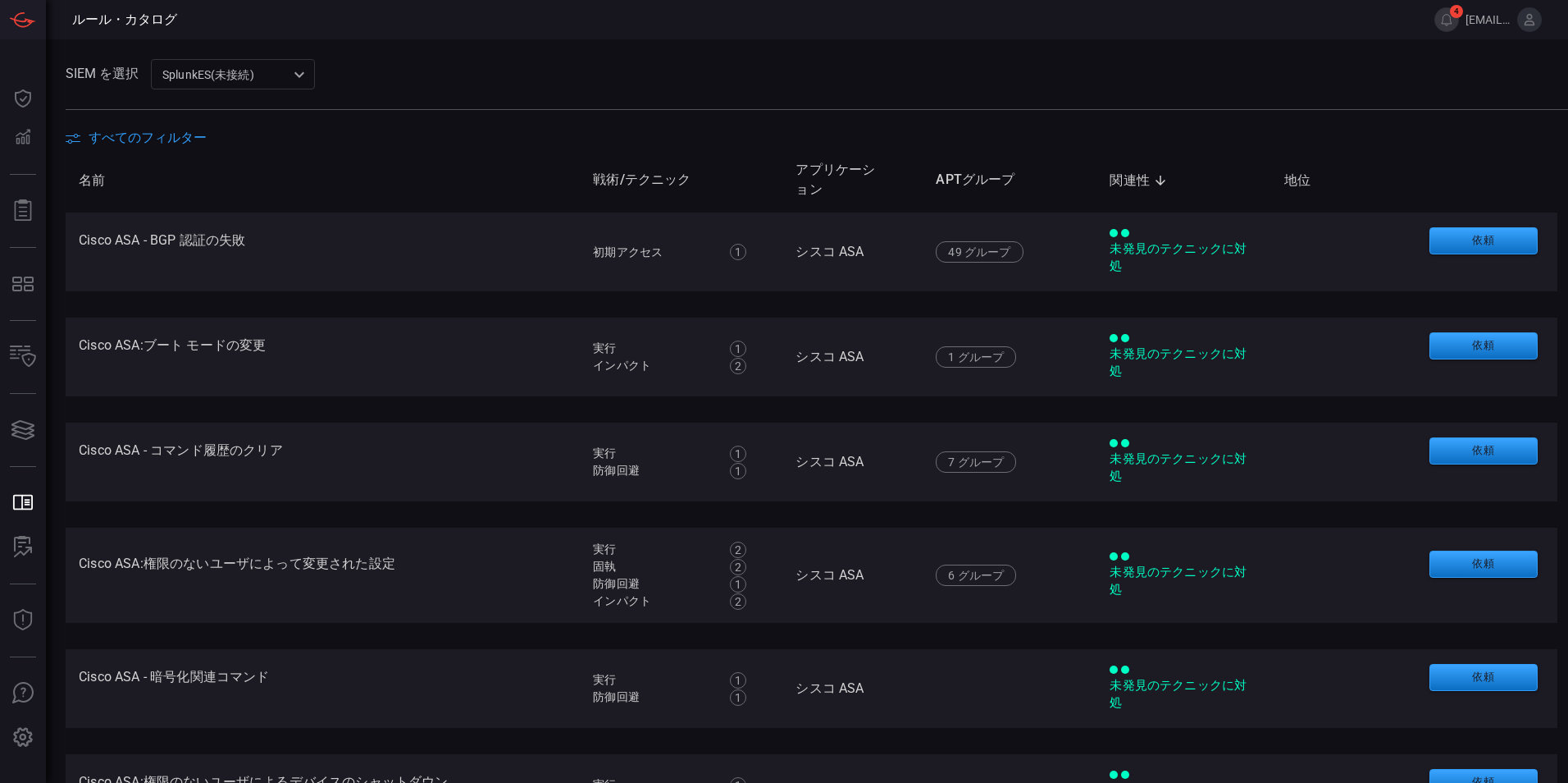
click at [259, 76] on div "SplunkES(未接続) 6db9f04e-5835-43fe-a495-9065afc2cef4 ​" at bounding box center [232, 74] width 164 height 30
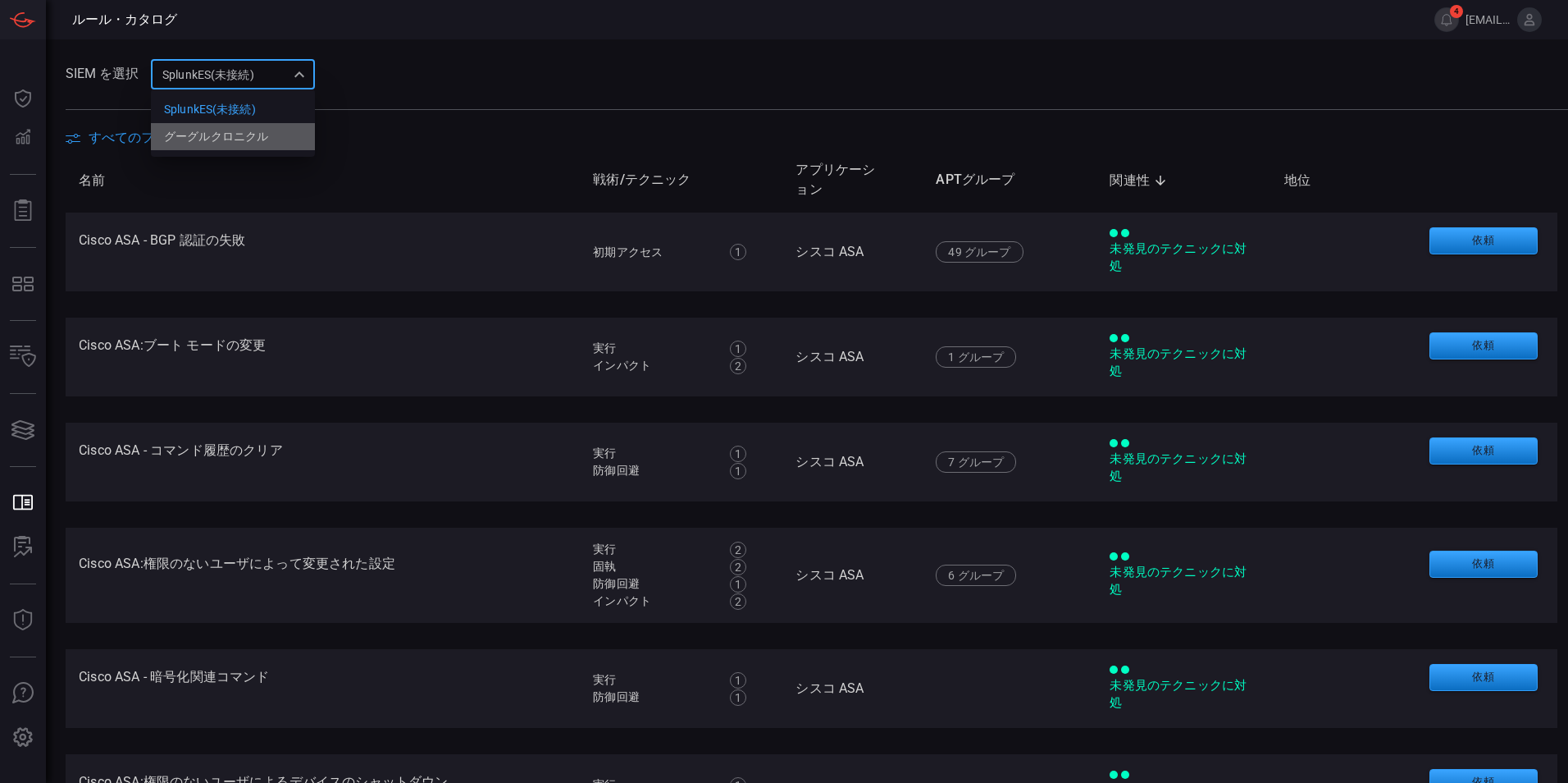
click at [256, 131] on div "グーグルクロニクル" at bounding box center [216, 137] width 104 height 17
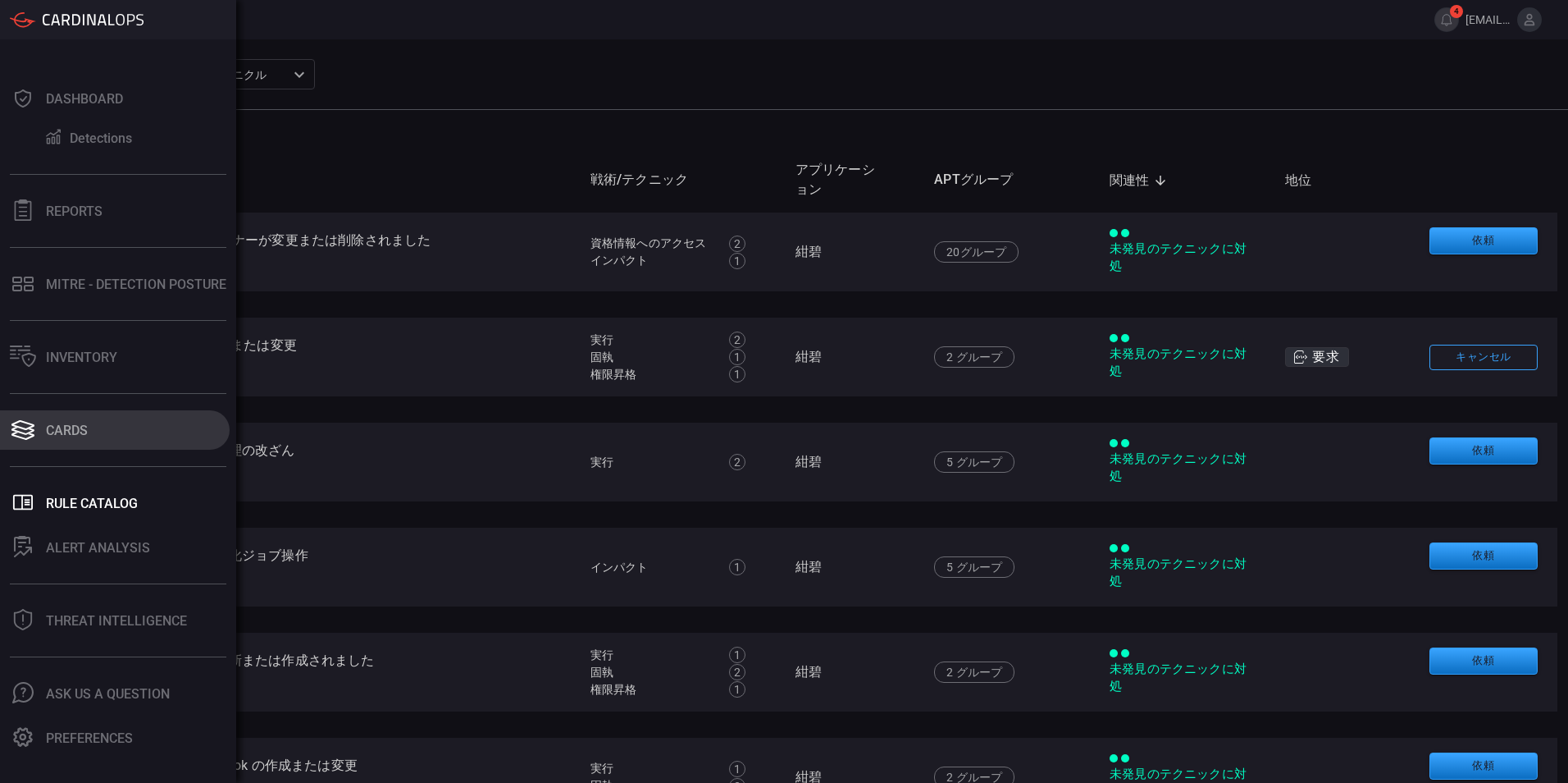
click at [20, 439] on icon at bounding box center [23, 429] width 27 height 23
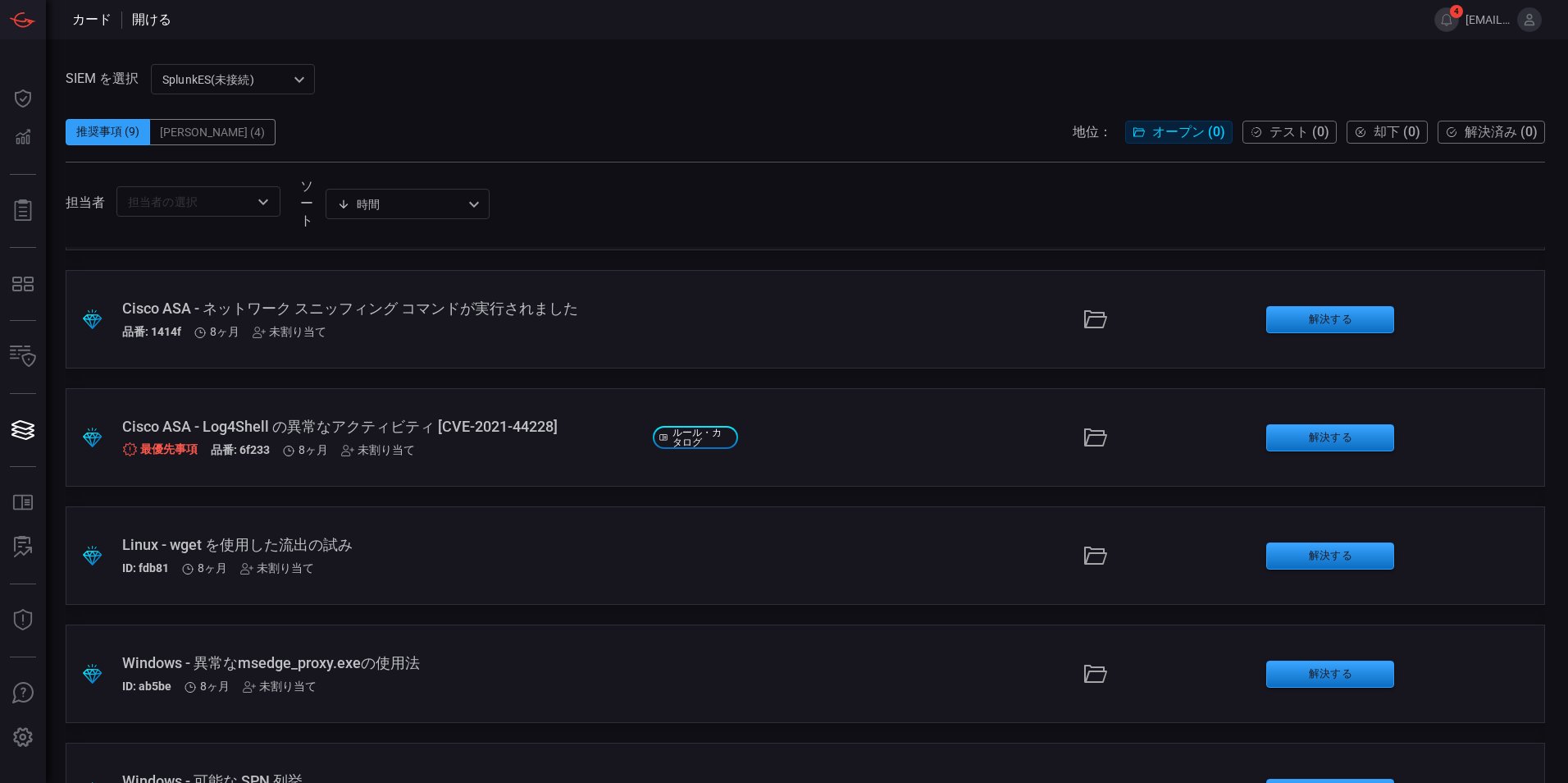
scroll to position [328, 0]
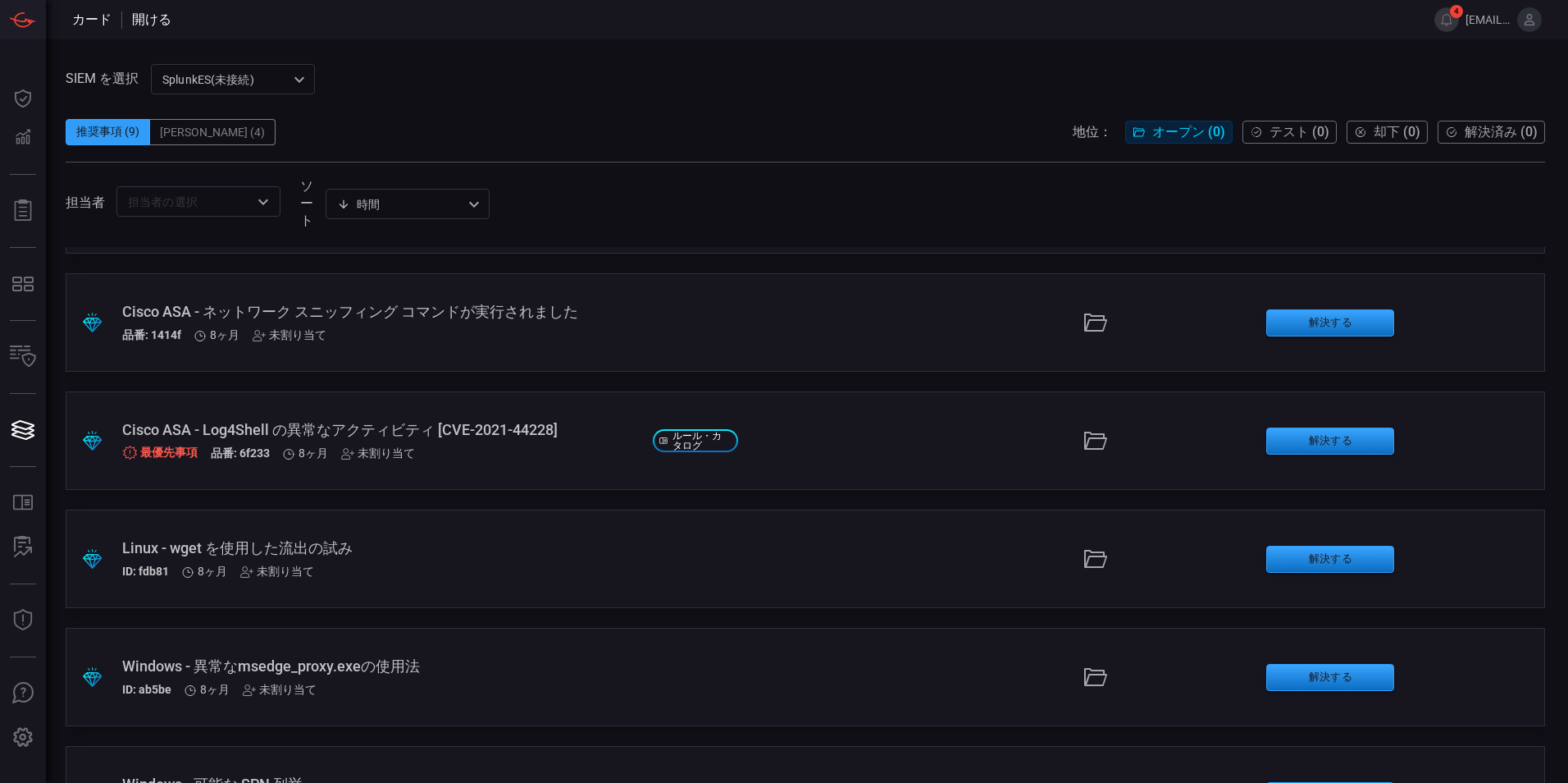
click at [212, 82] on div "SplunkES(未接続) 6db9f04e-5835-43fe-a495-9065afc2cef4 ​" at bounding box center [232, 80] width 164 height 30
click at [217, 142] on div "グーグルクロニクル" at bounding box center [216, 141] width 104 height 17
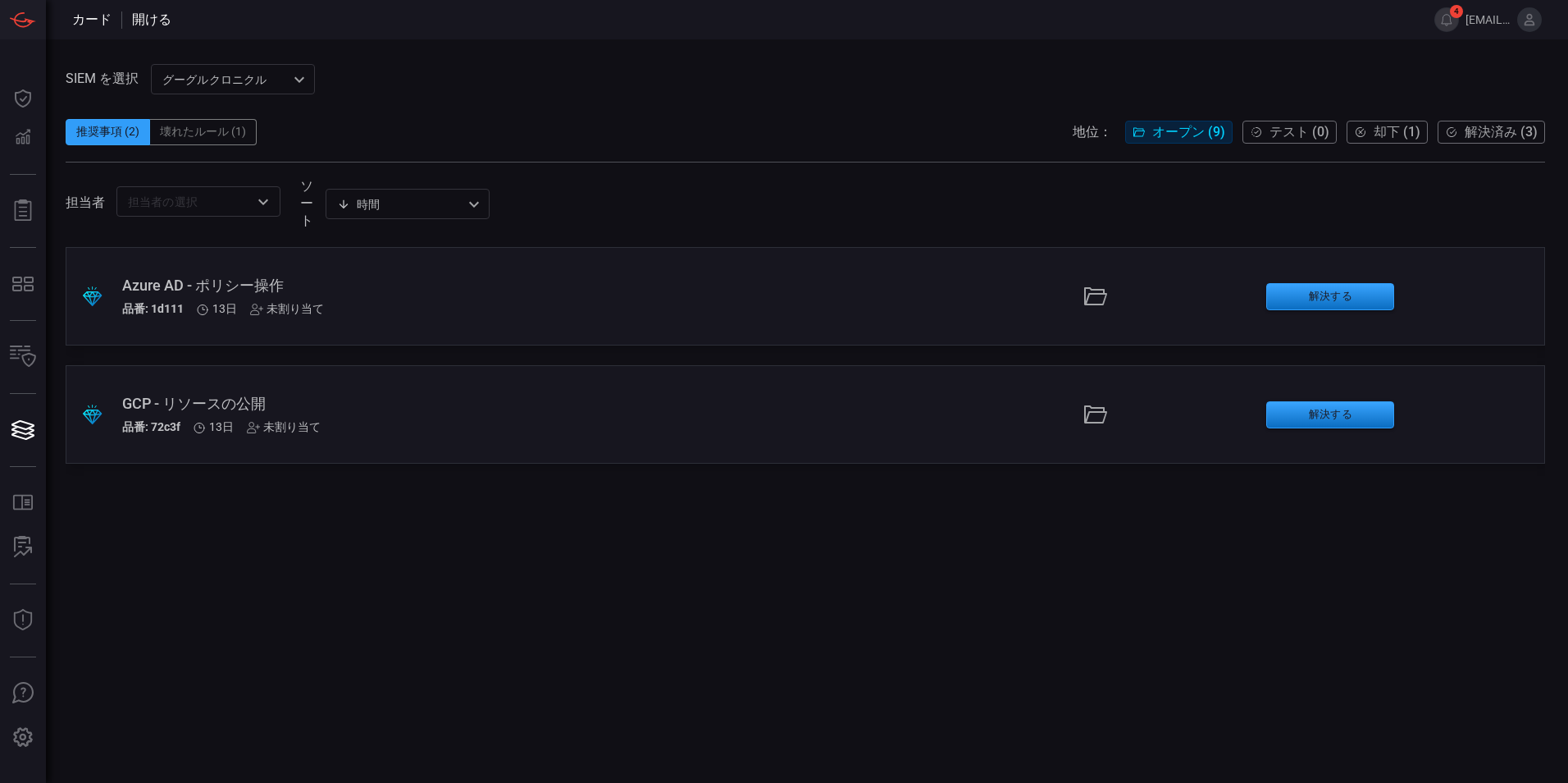
click at [223, 296] on div "Azure AD - ポリシー操作" at bounding box center [381, 285] width 517 height 20
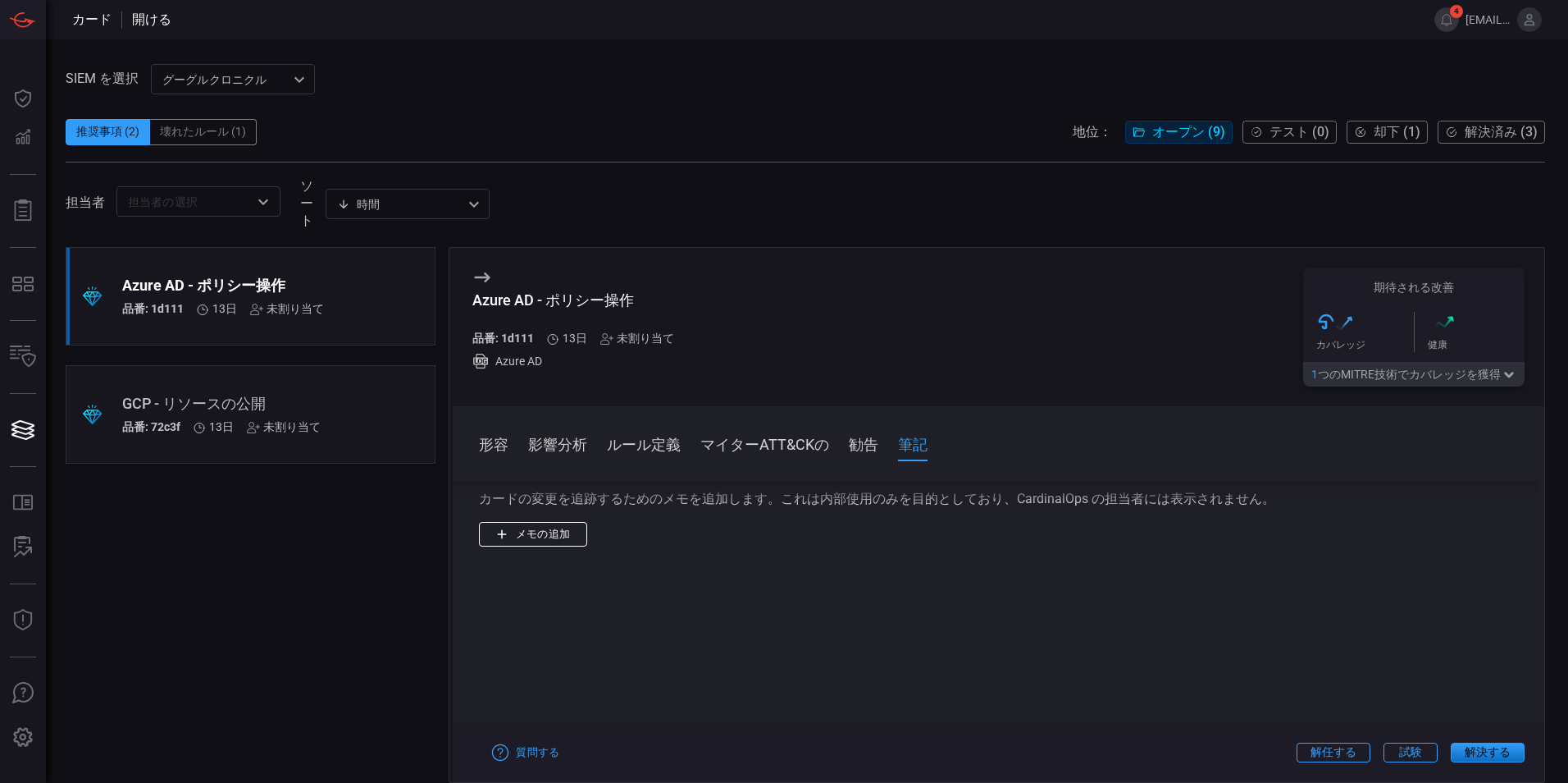
scroll to position [1676, 0]
click at [108, 414] on div ".suggested_cards_icon{fill:url(#suggested_cards_icon);} GCP - リソースの公開 品番: 72c3f…" at bounding box center [250, 414] width 369 height 99
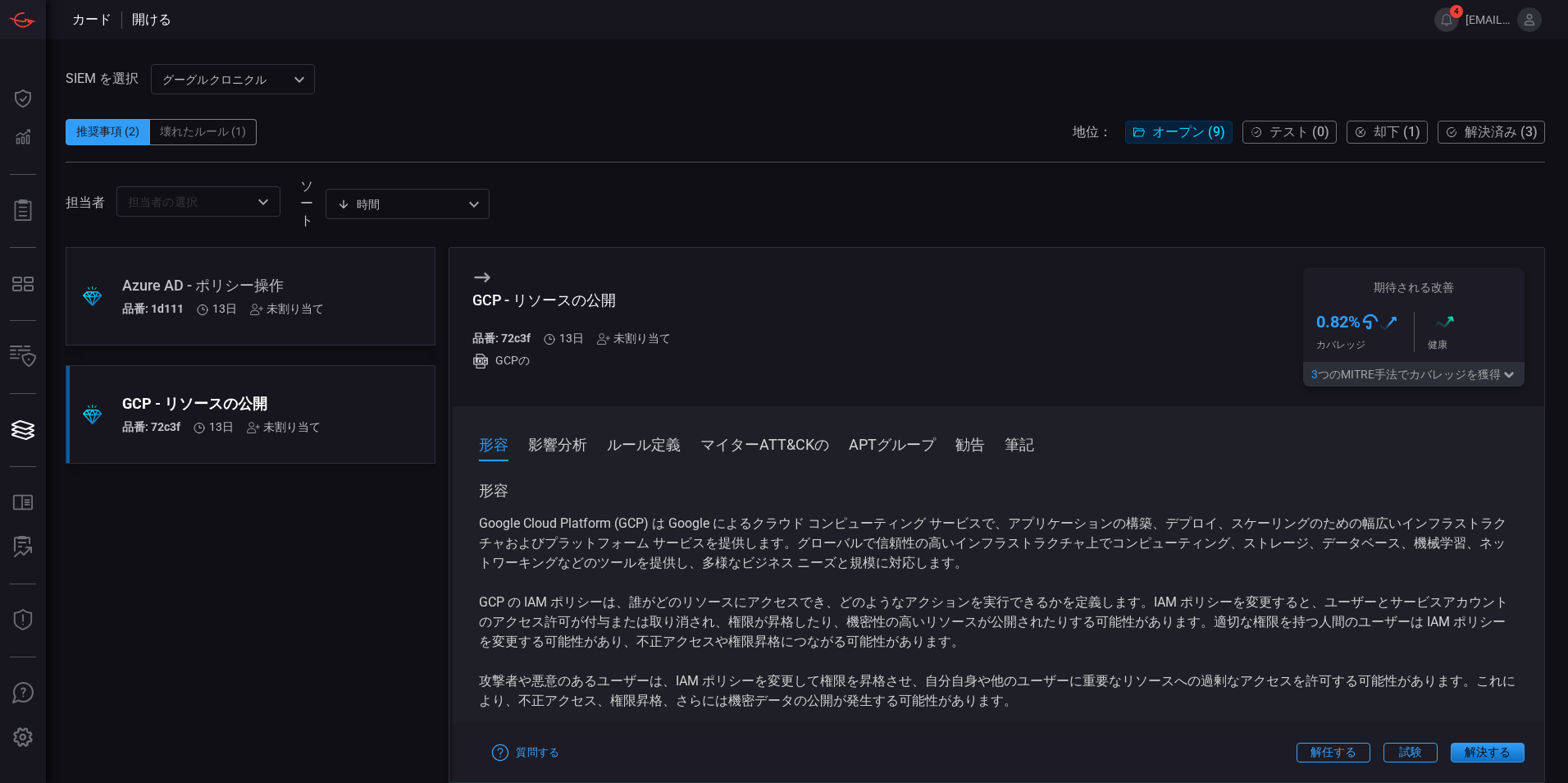
click at [216, 129] on div "壊れたルール (1)" at bounding box center [203, 132] width 107 height 27
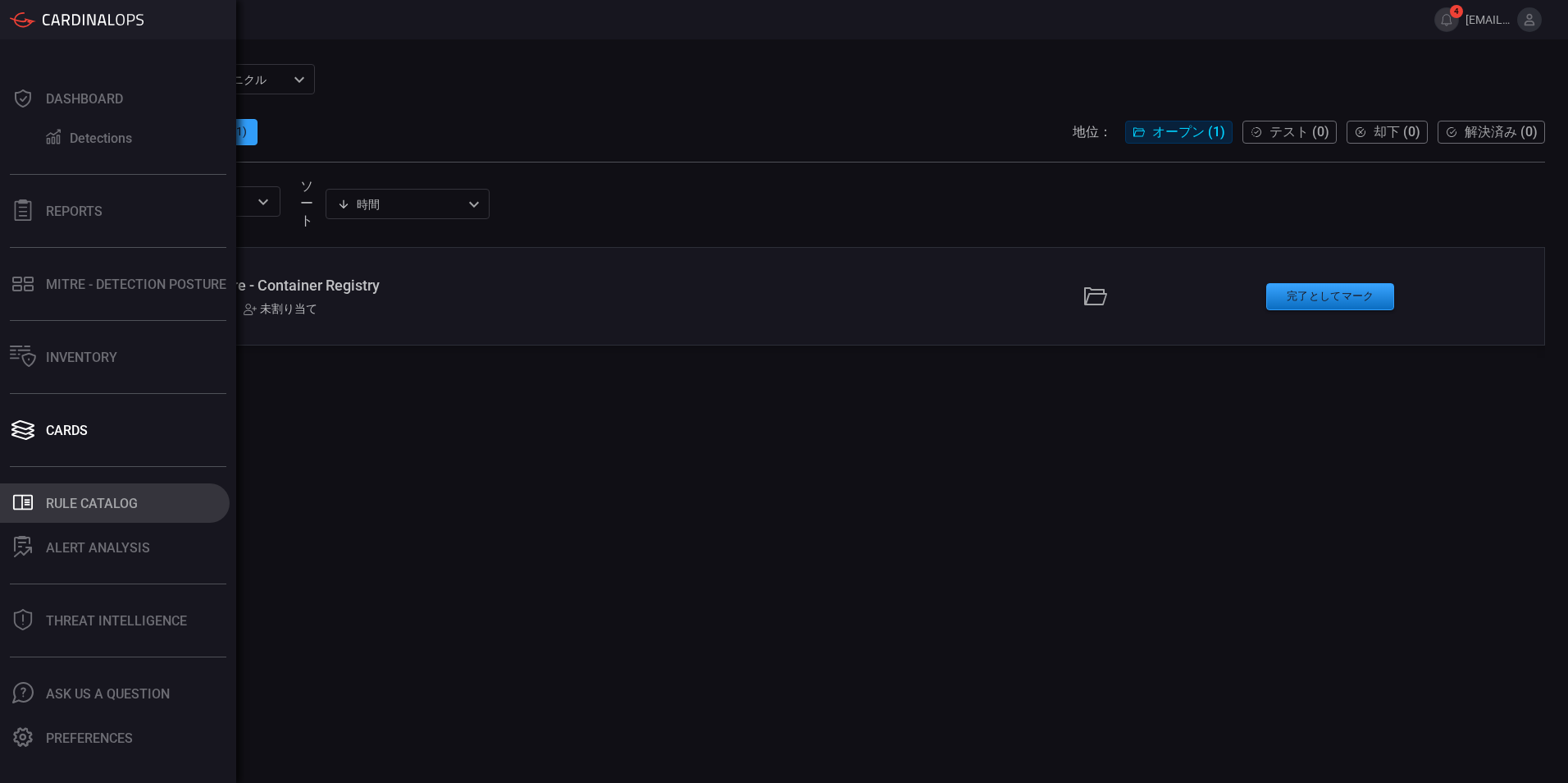
click at [70, 514] on button ".st0_rule_catalog_icon{fill: currentColor;} Rule Catalog" at bounding box center [115, 503] width 229 height 40
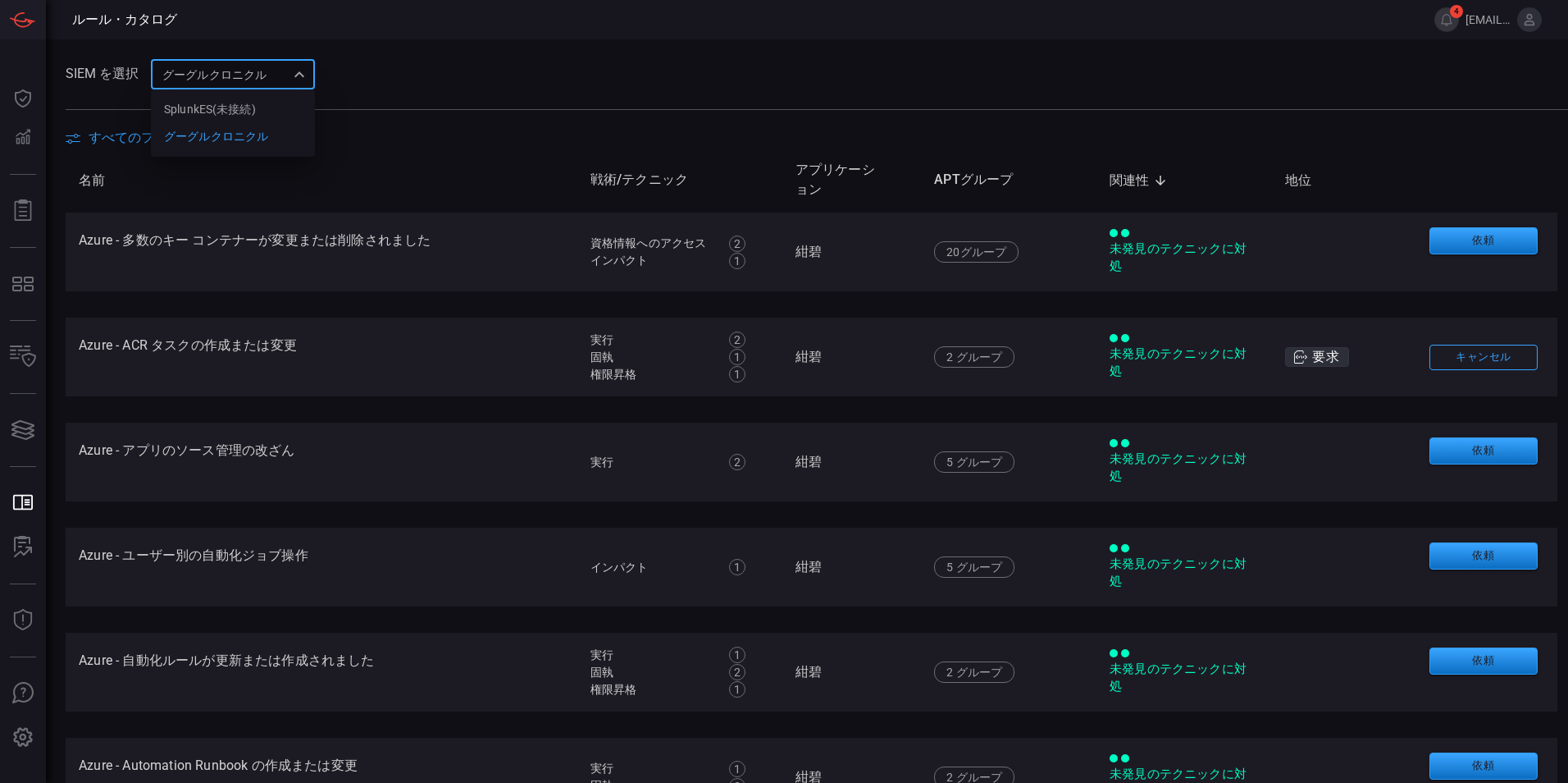
click at [244, 77] on div "グーグルクロニクル 714bad7e-14bb-403d-a3df-510f62df6468 SplunkES(未接続) グーグルクロニクル ​" at bounding box center [232, 74] width 164 height 30
click at [369, 192] on div at bounding box center [784, 392] width 1568 height 783
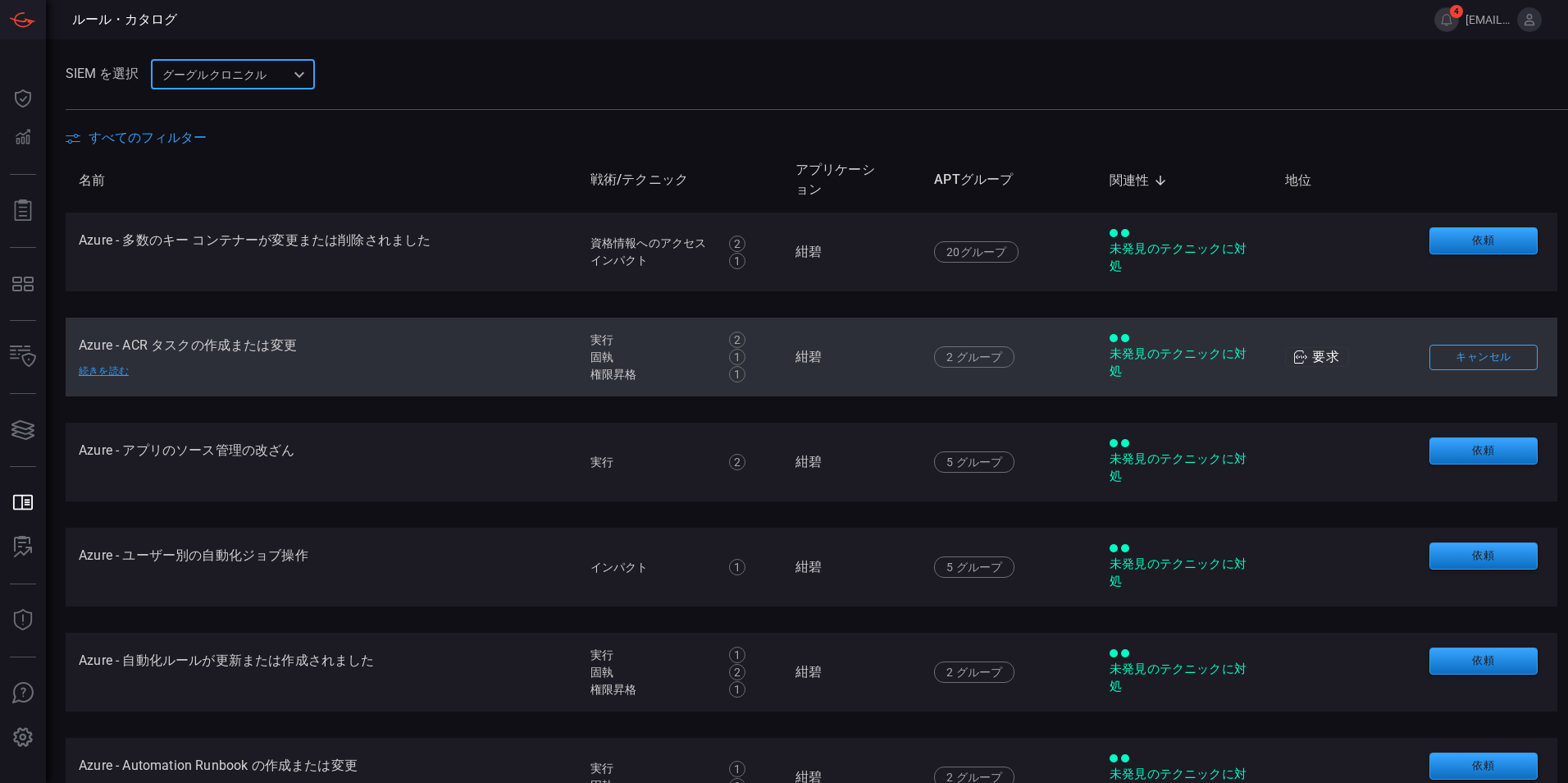
click at [261, 352] on font "Azure - ACR タスクの作成または変更" at bounding box center [188, 345] width 218 height 15
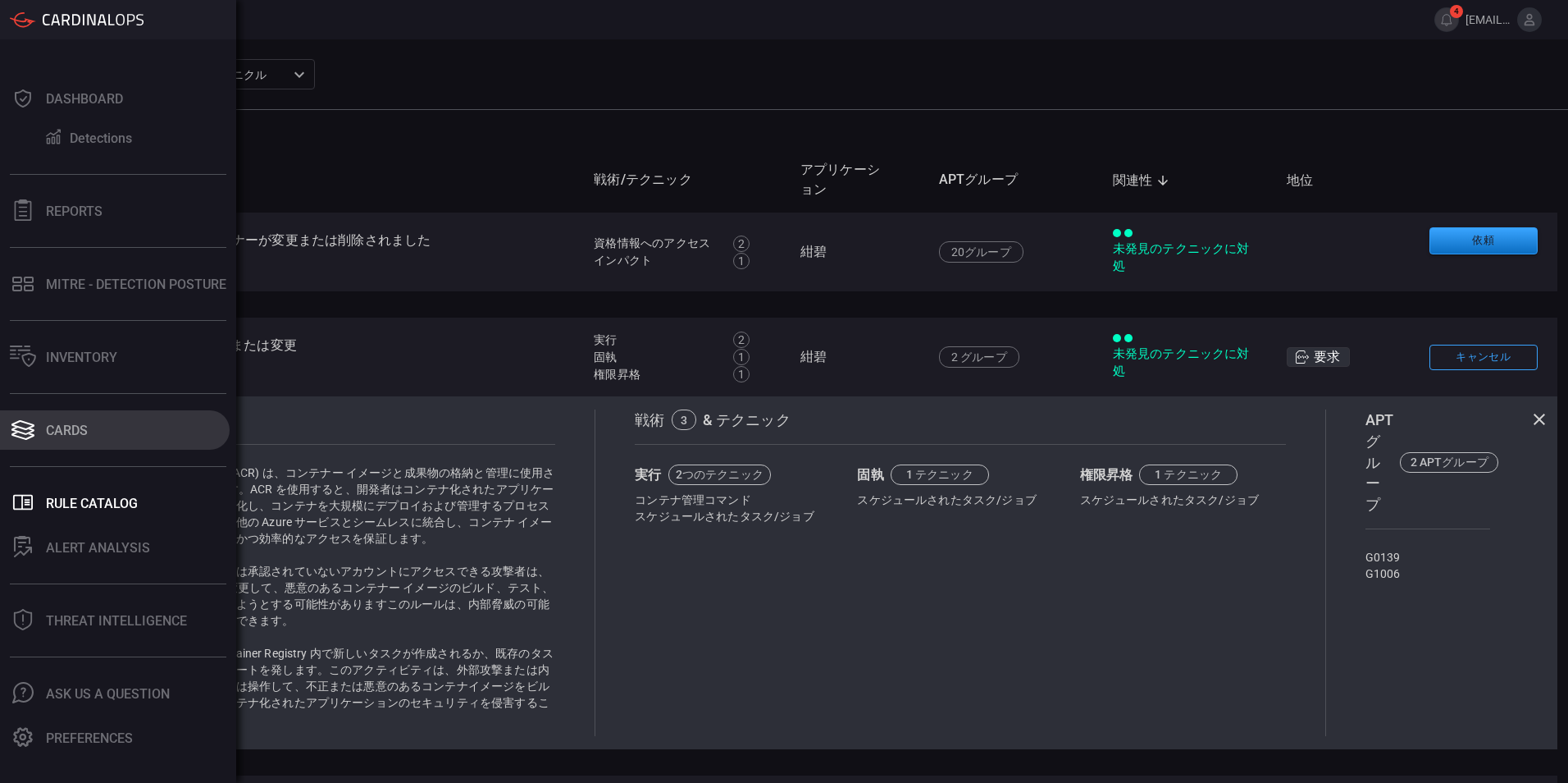
click at [27, 429] on icon at bounding box center [23, 425] width 23 height 9
